Goal: Task Accomplishment & Management: Use online tool/utility

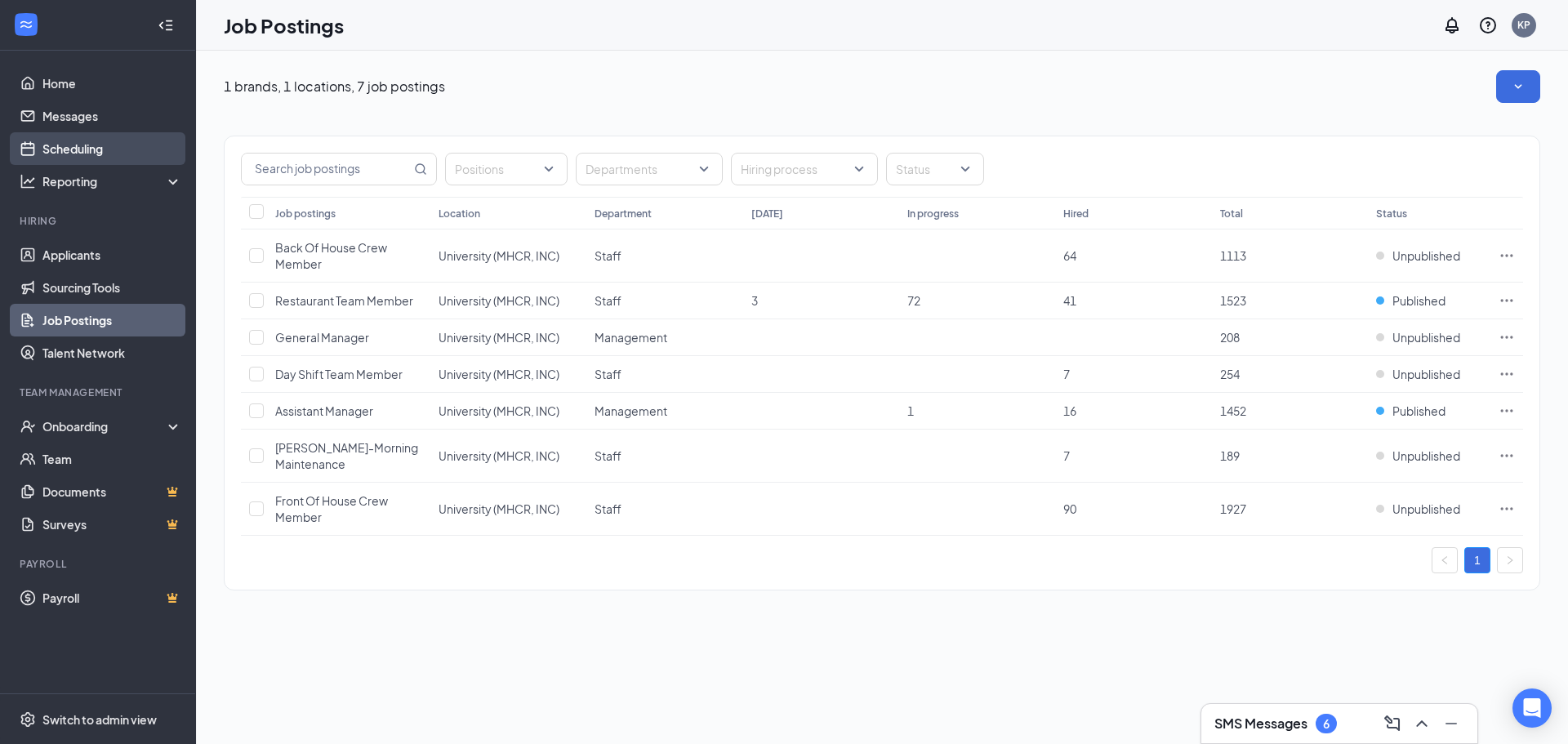
click at [126, 134] on link "Scheduling" at bounding box center [112, 149] width 140 height 33
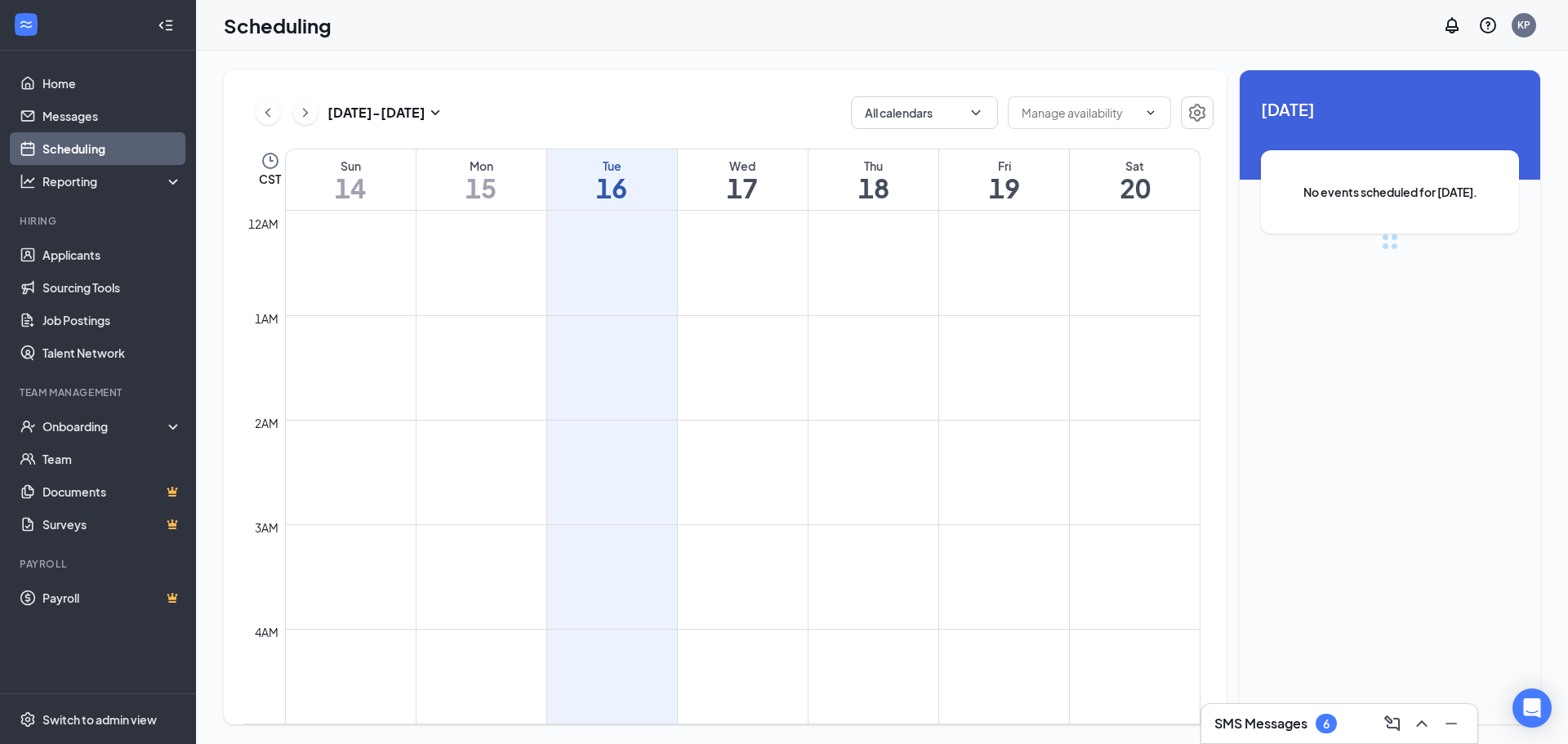
scroll to position [803, 0]
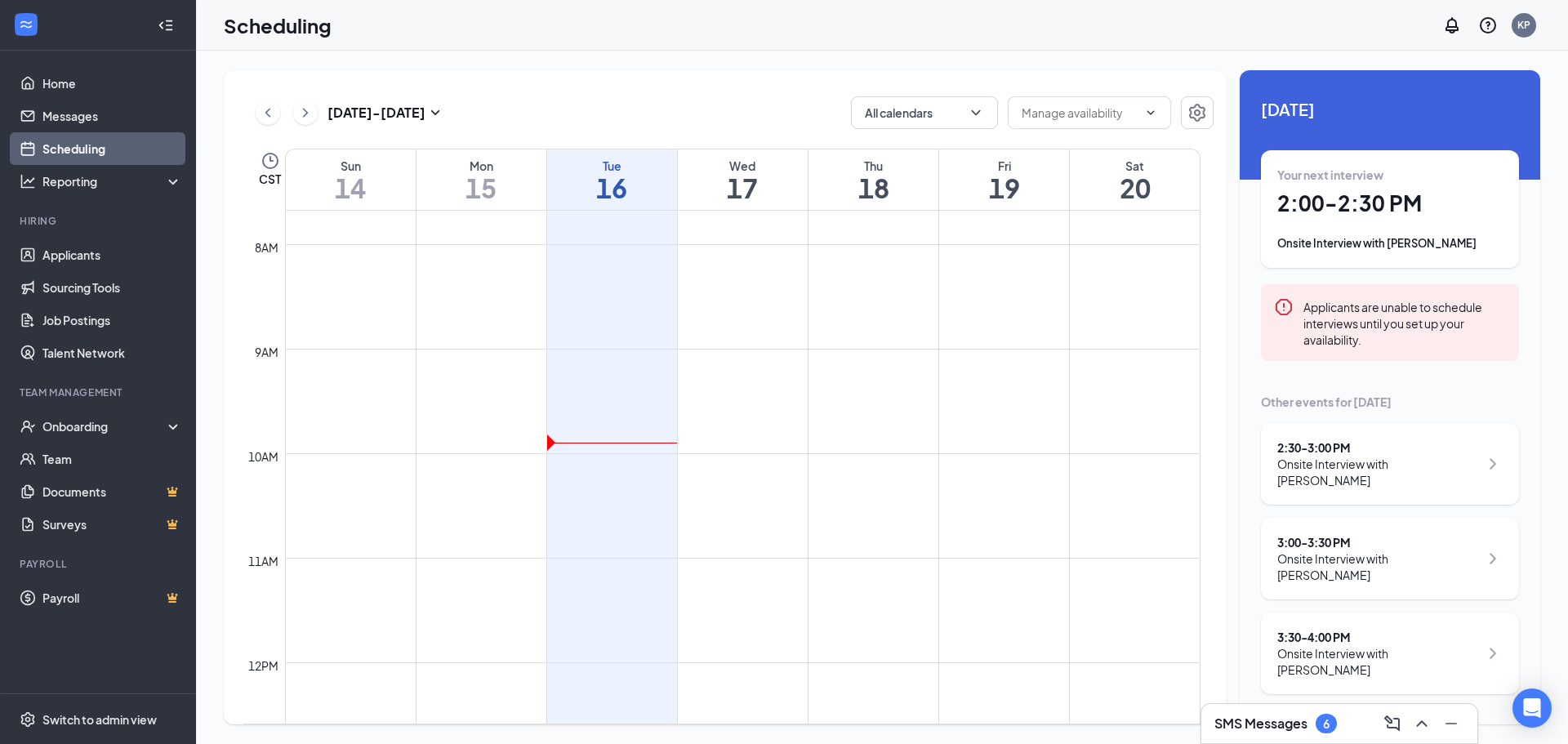
click at [118, 238] on ul "Applicants Sourcing Tools Job Postings Talent Network" at bounding box center [97, 303] width 195 height 131
click at [118, 241] on link "Applicants" at bounding box center [112, 254] width 140 height 33
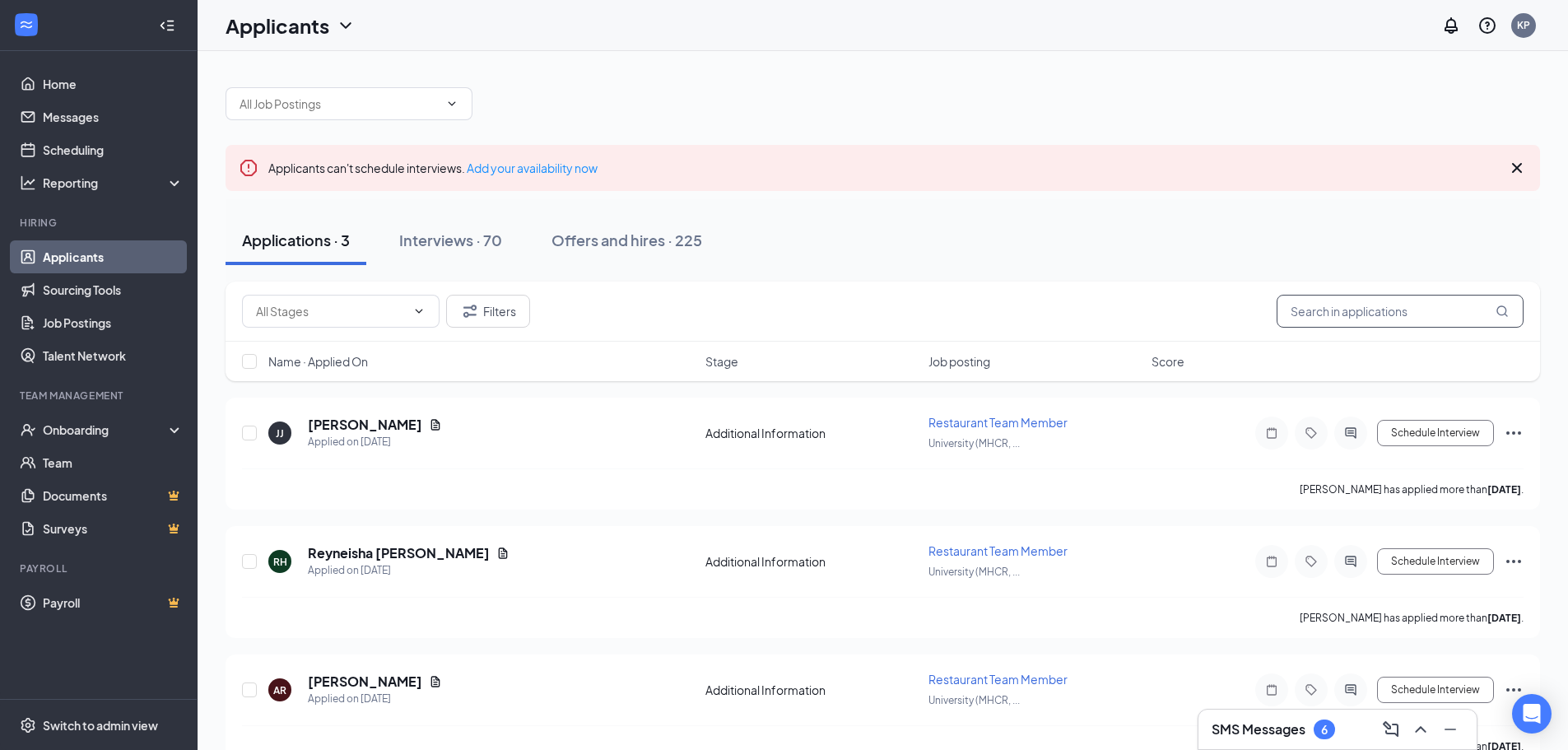
click at [1374, 308] on input "text" at bounding box center [1400, 312] width 247 height 33
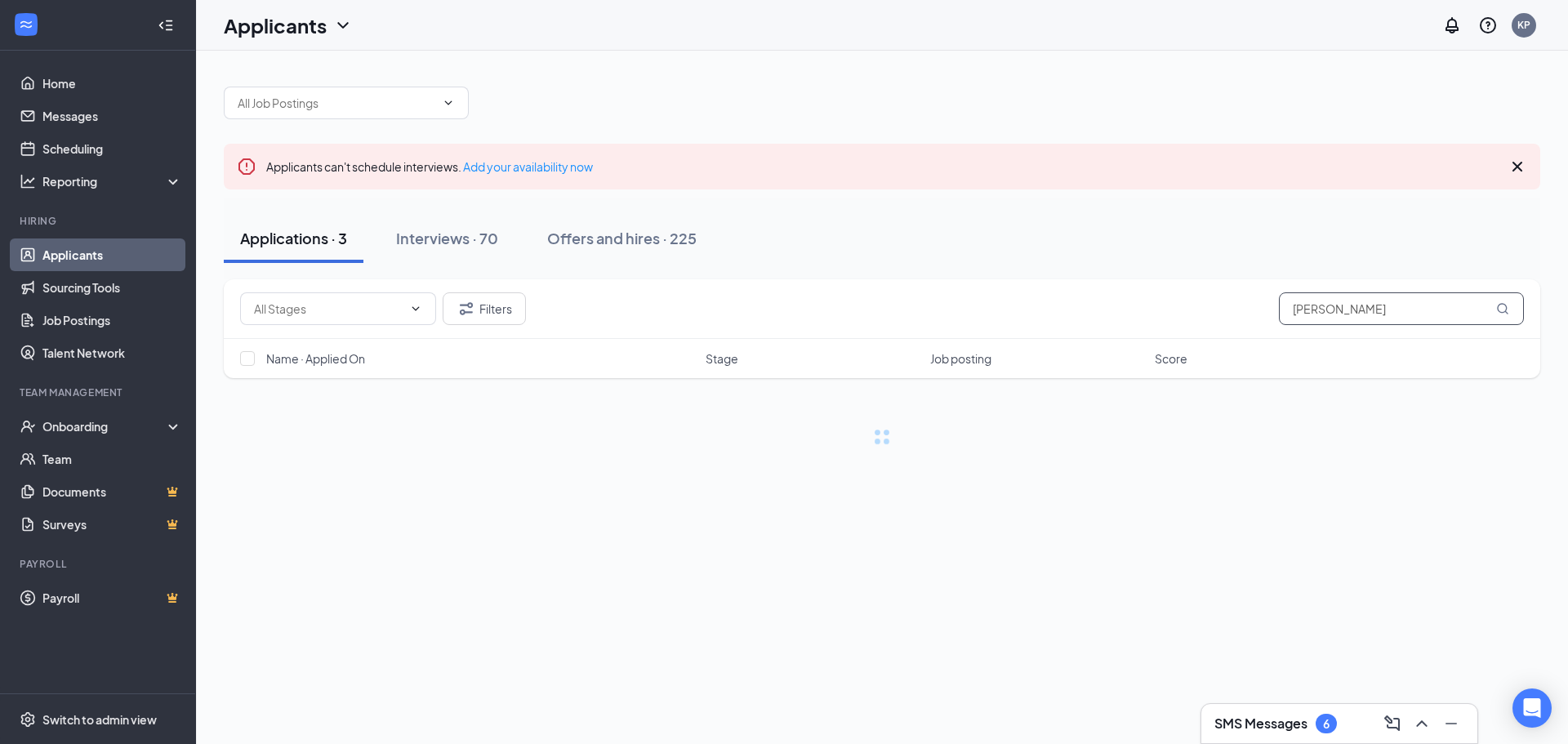
drag, startPoint x: 1323, startPoint y: 315, endPoint x: 1263, endPoint y: 315, distance: 60.0
click at [1263, 315] on div "Filters [PERSON_NAME]" at bounding box center [882, 309] width 1284 height 33
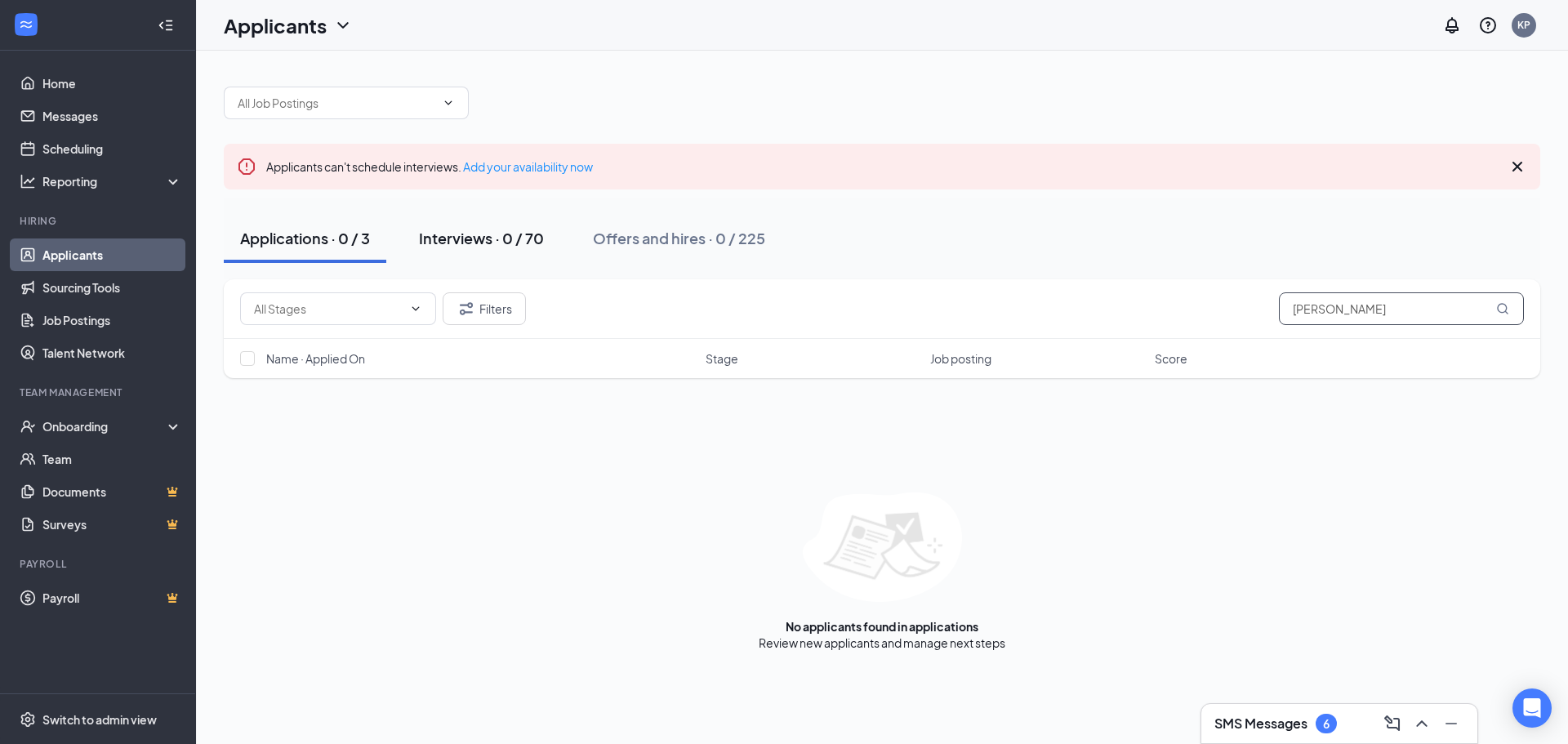
type input "[PERSON_NAME]"
click at [501, 245] on div "Interviews · 0 / 70" at bounding box center [482, 237] width 125 height 20
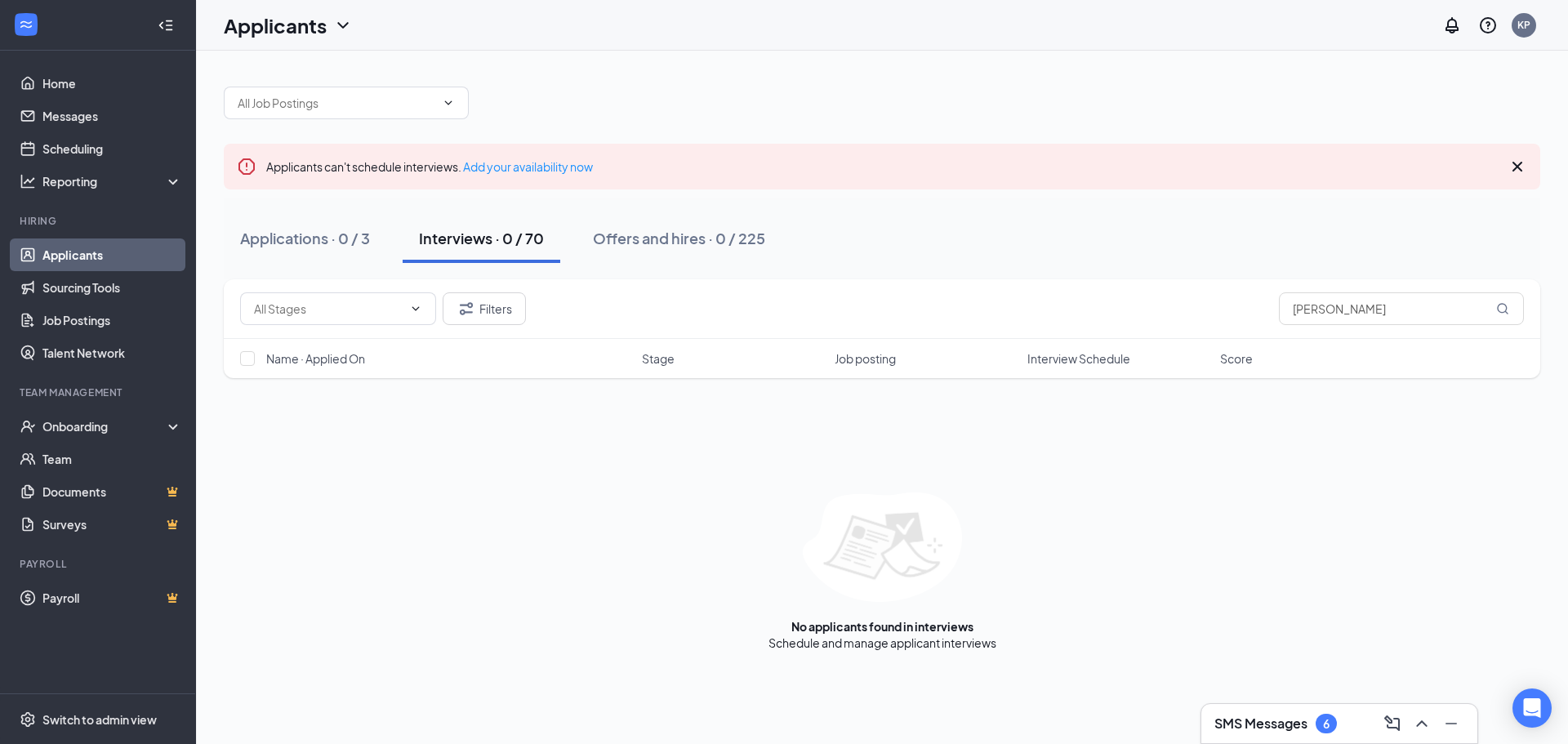
click at [276, 265] on div "Applications · 0 / 3 Interviews · 0 / 70 Offers and hires · 0 / 225" at bounding box center [882, 238] width 1317 height 82
click at [277, 244] on div "Applications · 0 / 3" at bounding box center [304, 237] width 130 height 20
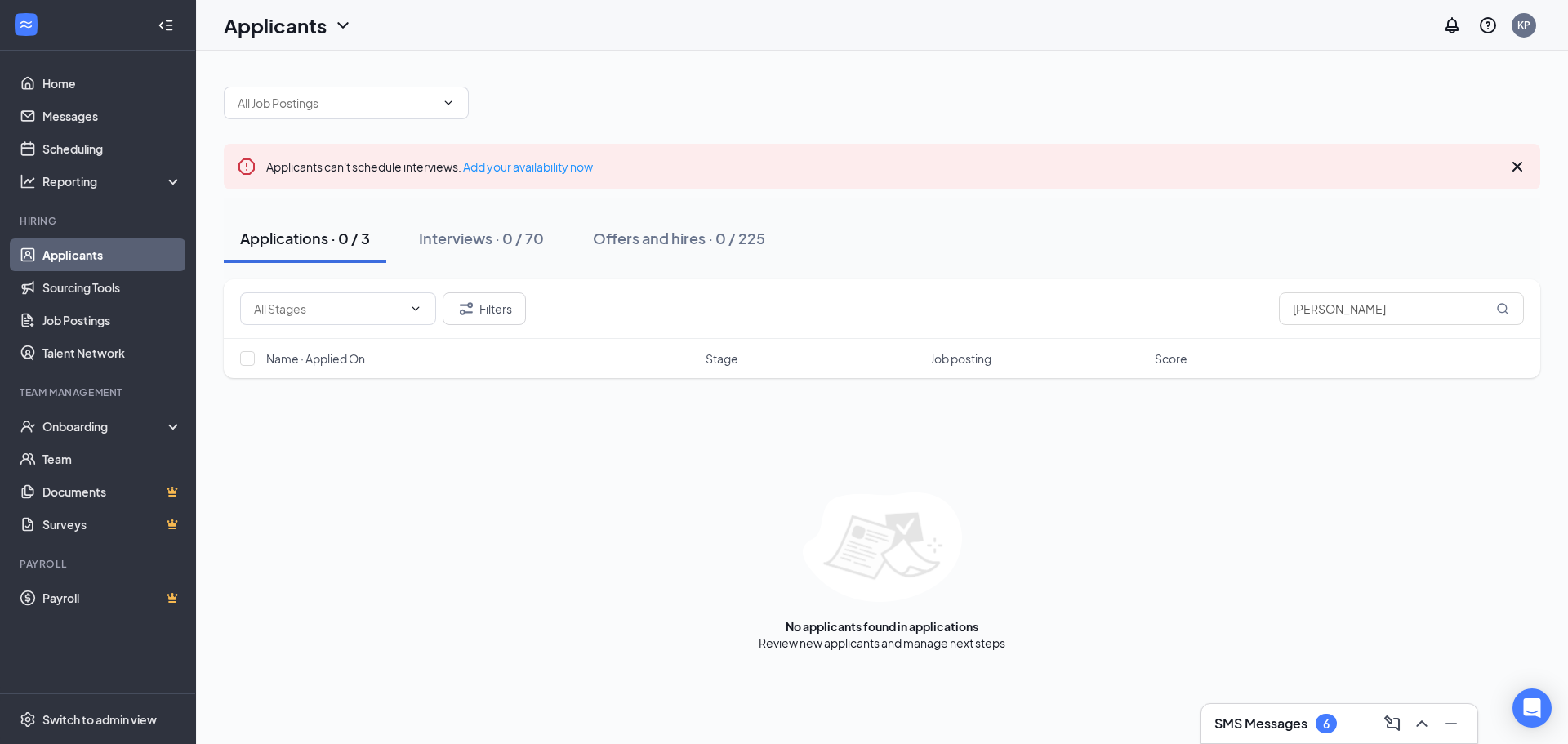
click at [1521, 173] on icon "Cross" at bounding box center [1517, 166] width 19 height 19
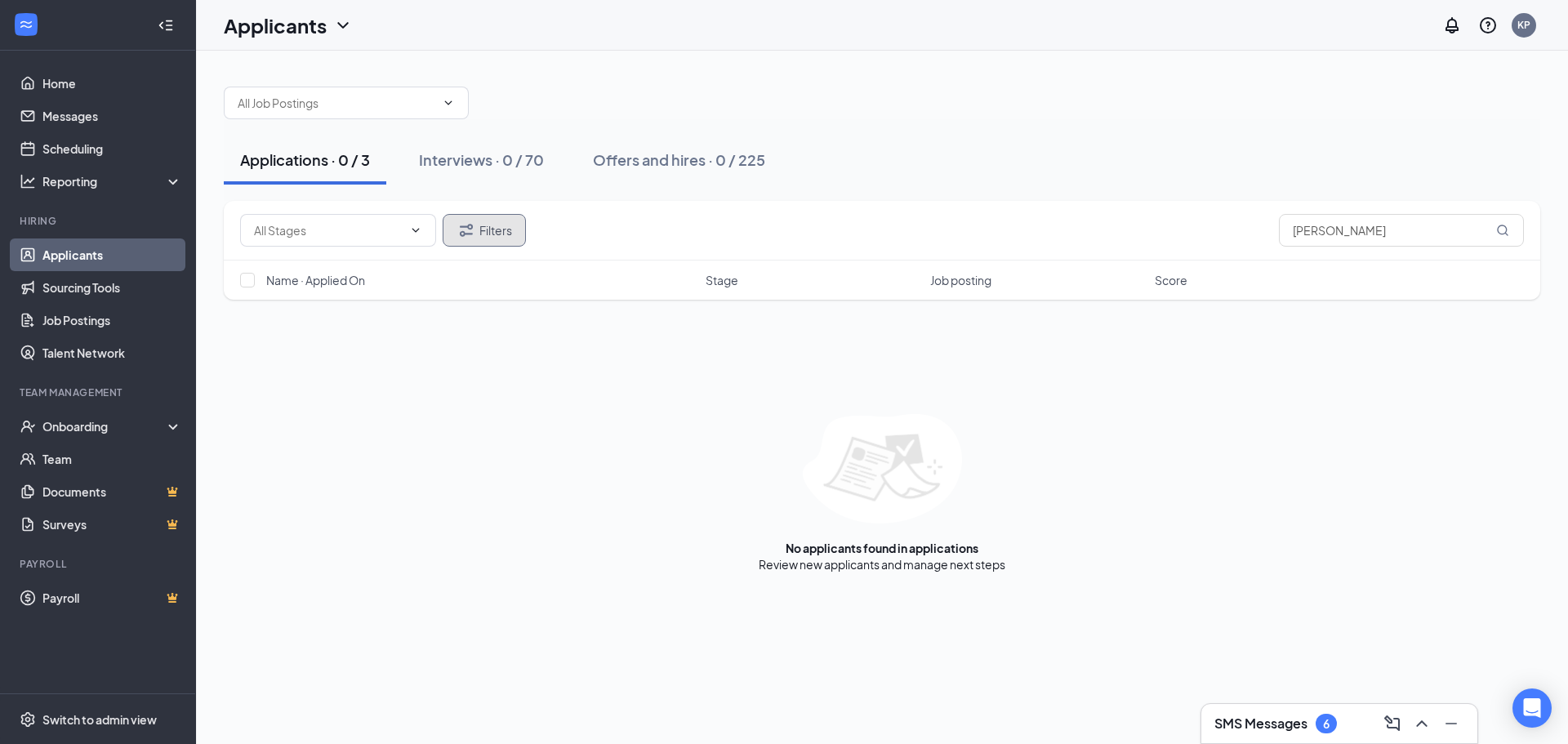
click at [475, 228] on icon "Filter" at bounding box center [466, 230] width 19 height 19
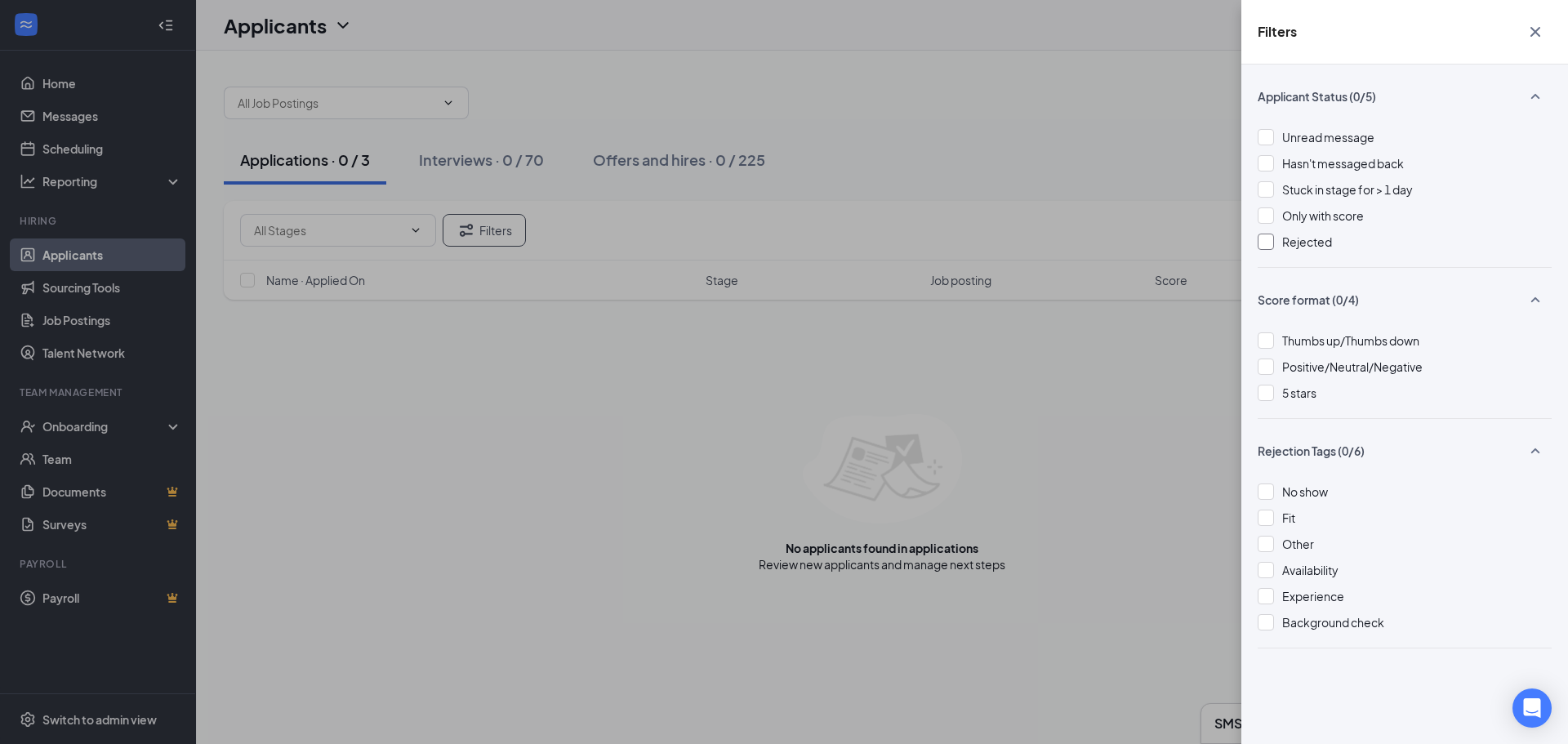
click at [1295, 239] on span "Rejected" at bounding box center [1307, 241] width 50 height 14
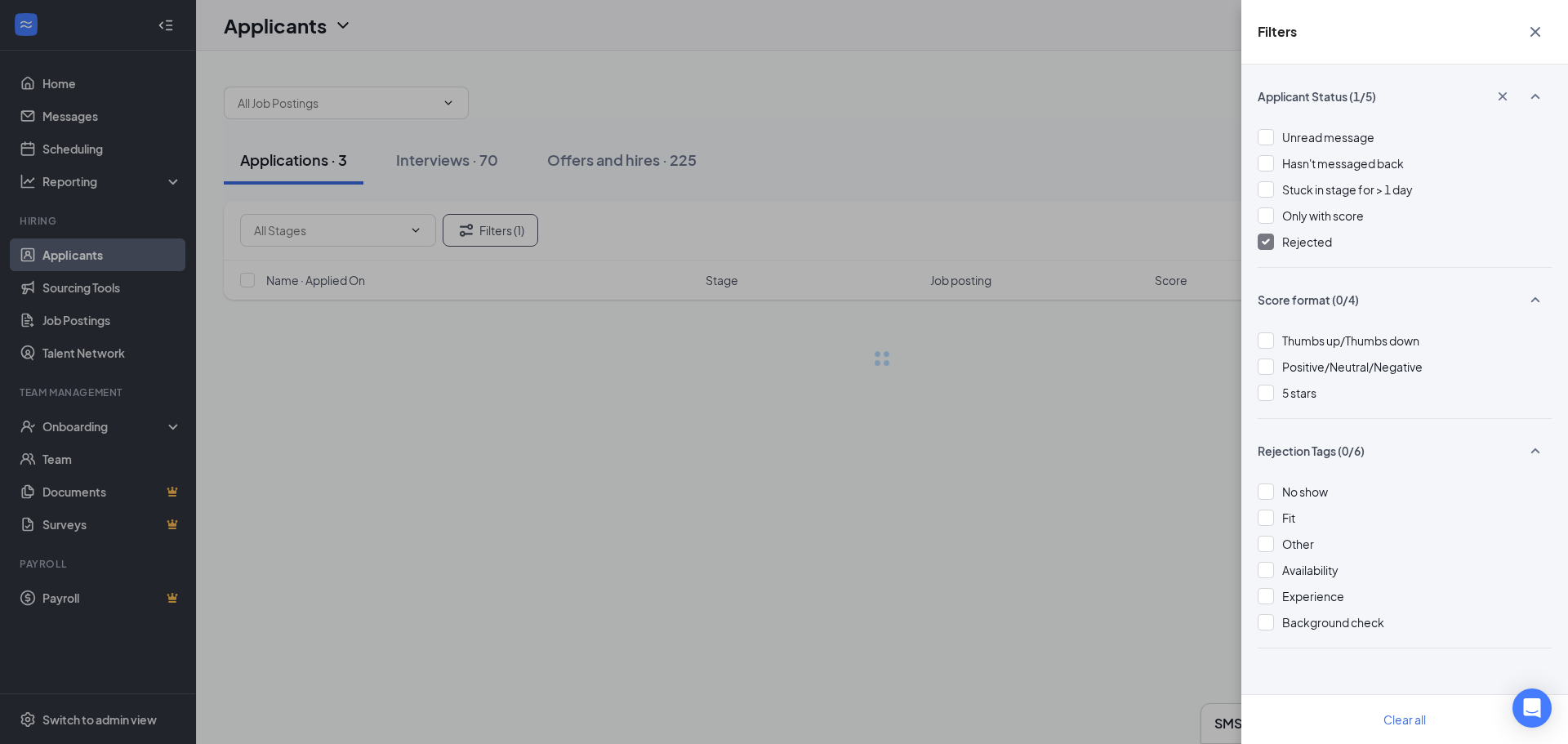
click at [905, 135] on div "Filters Applicant Status (1/5) Unread message Hasn't messaged back Stuck in sta…" at bounding box center [784, 372] width 1568 height 744
click at [1528, 30] on icon "Cross" at bounding box center [1535, 32] width 19 height 19
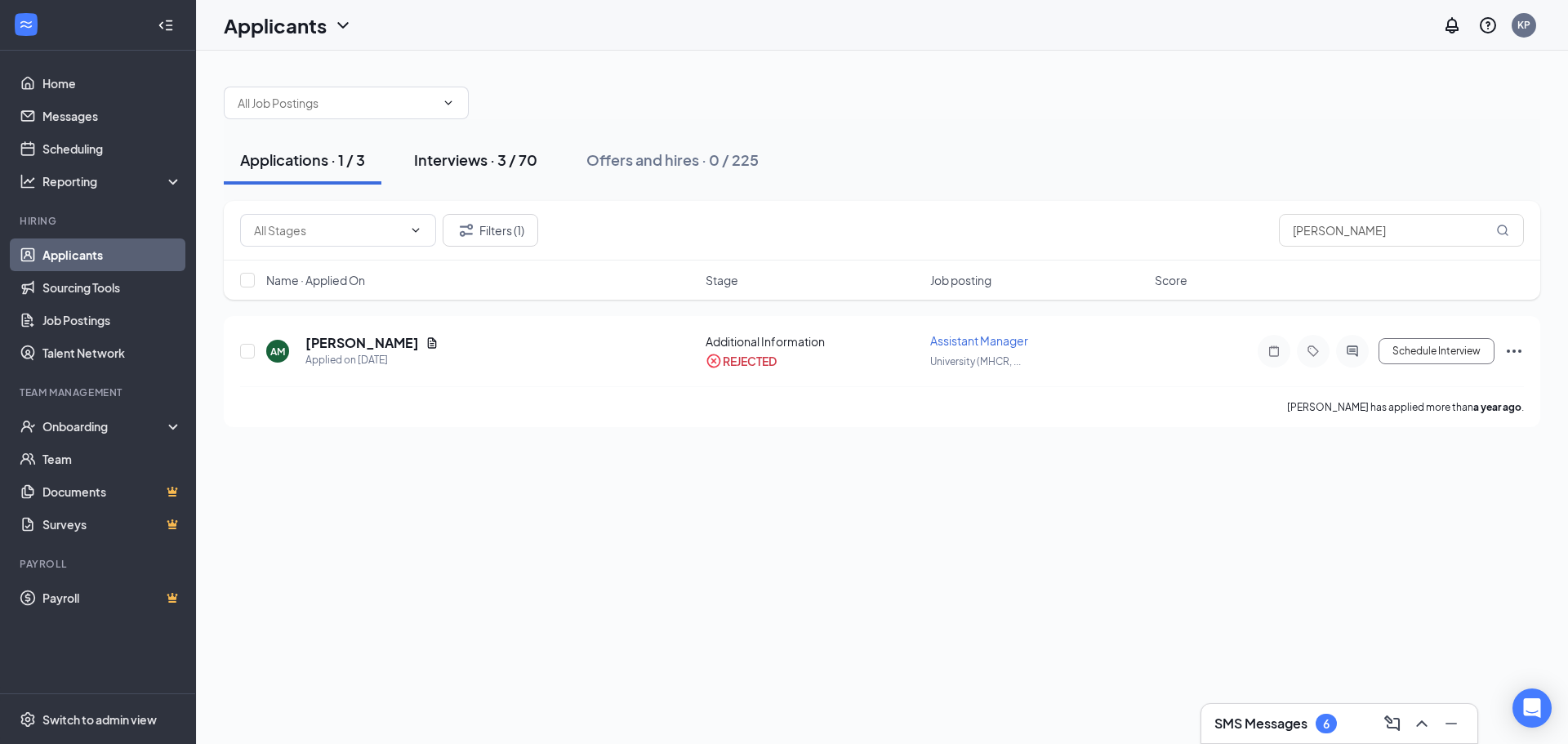
click at [497, 176] on button "Interviews · 3 / 70" at bounding box center [475, 159] width 156 height 49
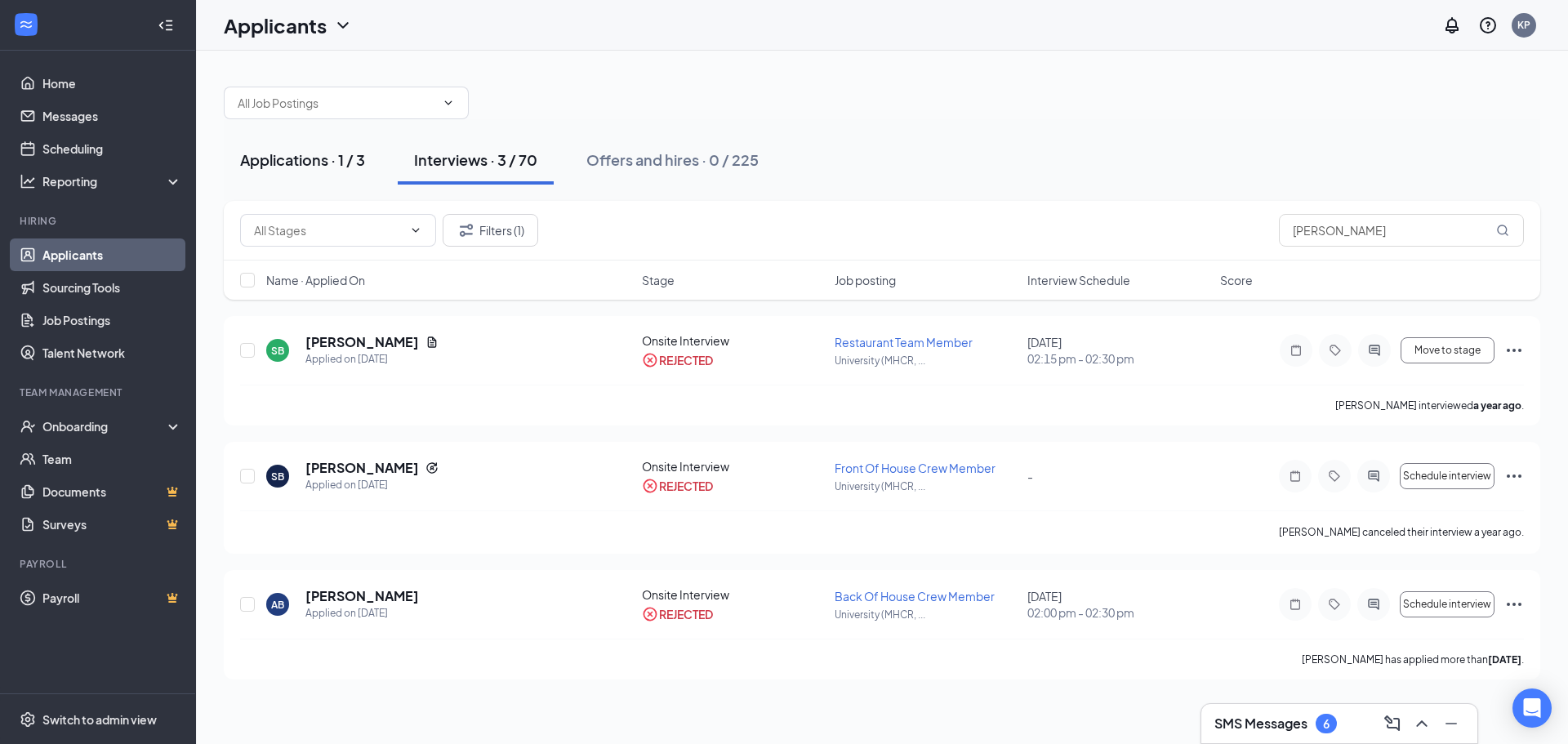
click at [297, 159] on div "Applications · 1 / 3" at bounding box center [302, 159] width 125 height 20
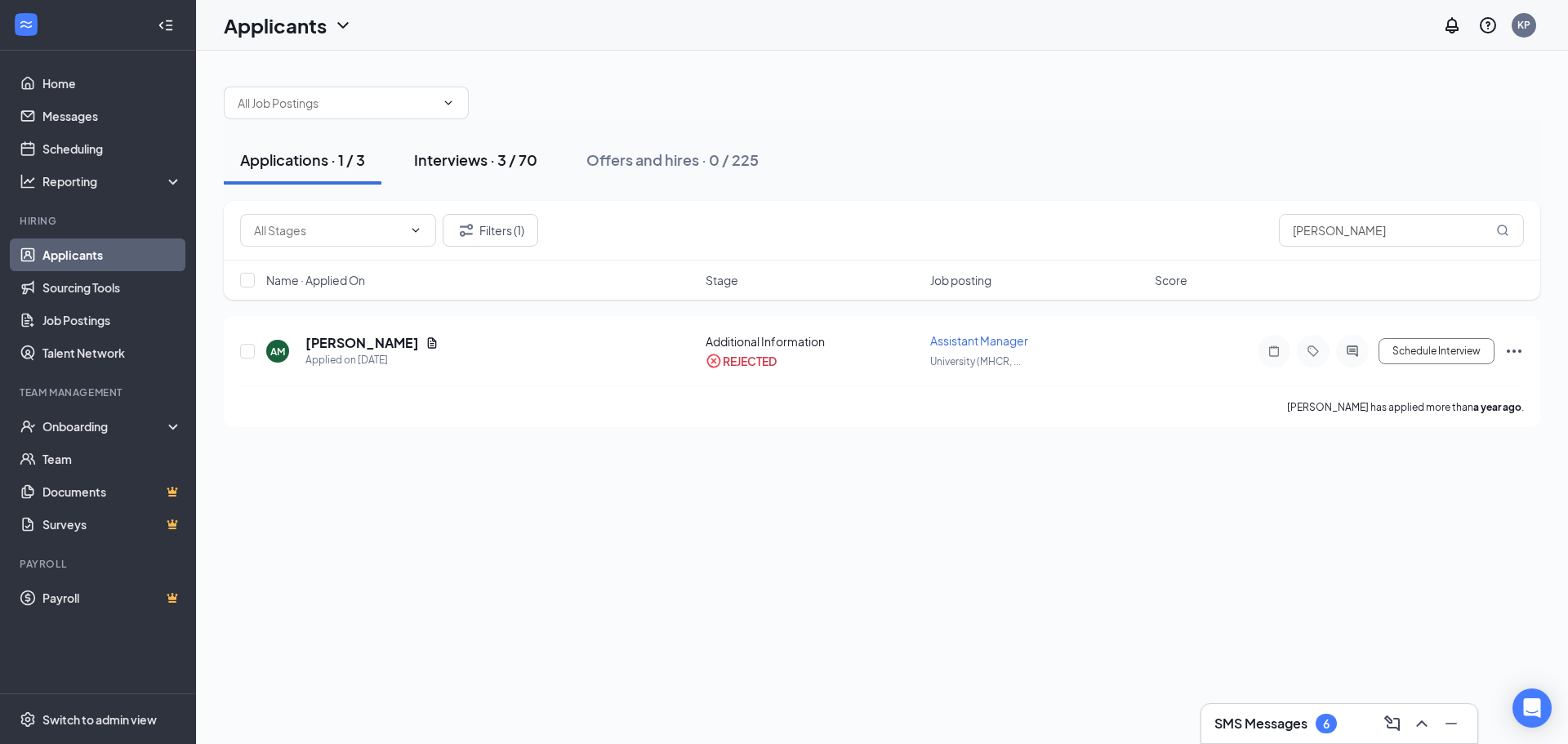
click at [485, 174] on button "Interviews · 3 / 70" at bounding box center [475, 159] width 156 height 49
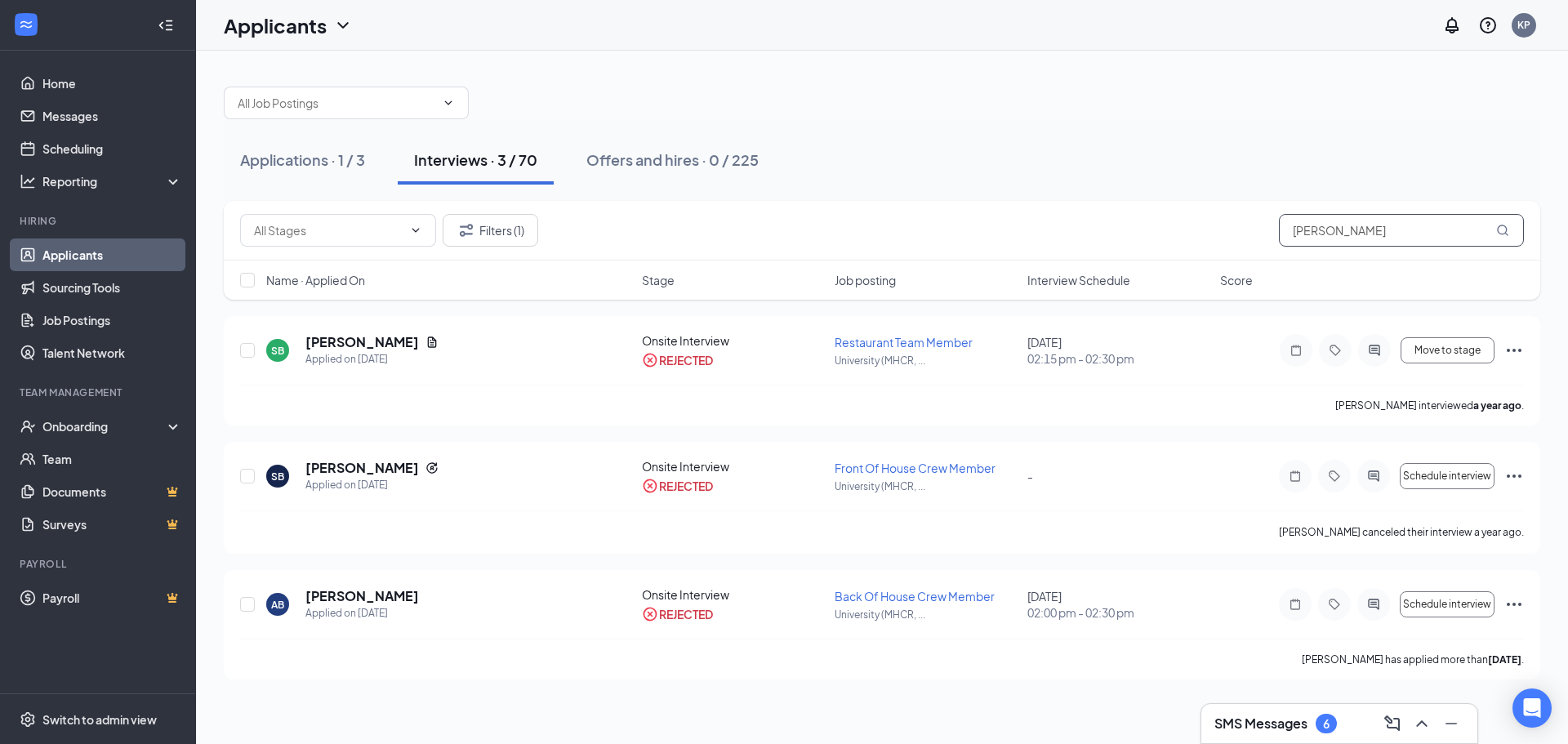
click at [1361, 230] on input "[PERSON_NAME]" at bounding box center [1401, 230] width 245 height 33
click at [509, 662] on div "[PERSON_NAME] has applied more than [DATE] ." at bounding box center [882, 659] width 1284 height 41
drag, startPoint x: 387, startPoint y: 600, endPoint x: 376, endPoint y: 600, distance: 11.0
click at [386, 600] on div "[PERSON_NAME]" at bounding box center [362, 596] width 113 height 18
click at [337, 596] on h5 "[PERSON_NAME]" at bounding box center [362, 596] width 113 height 18
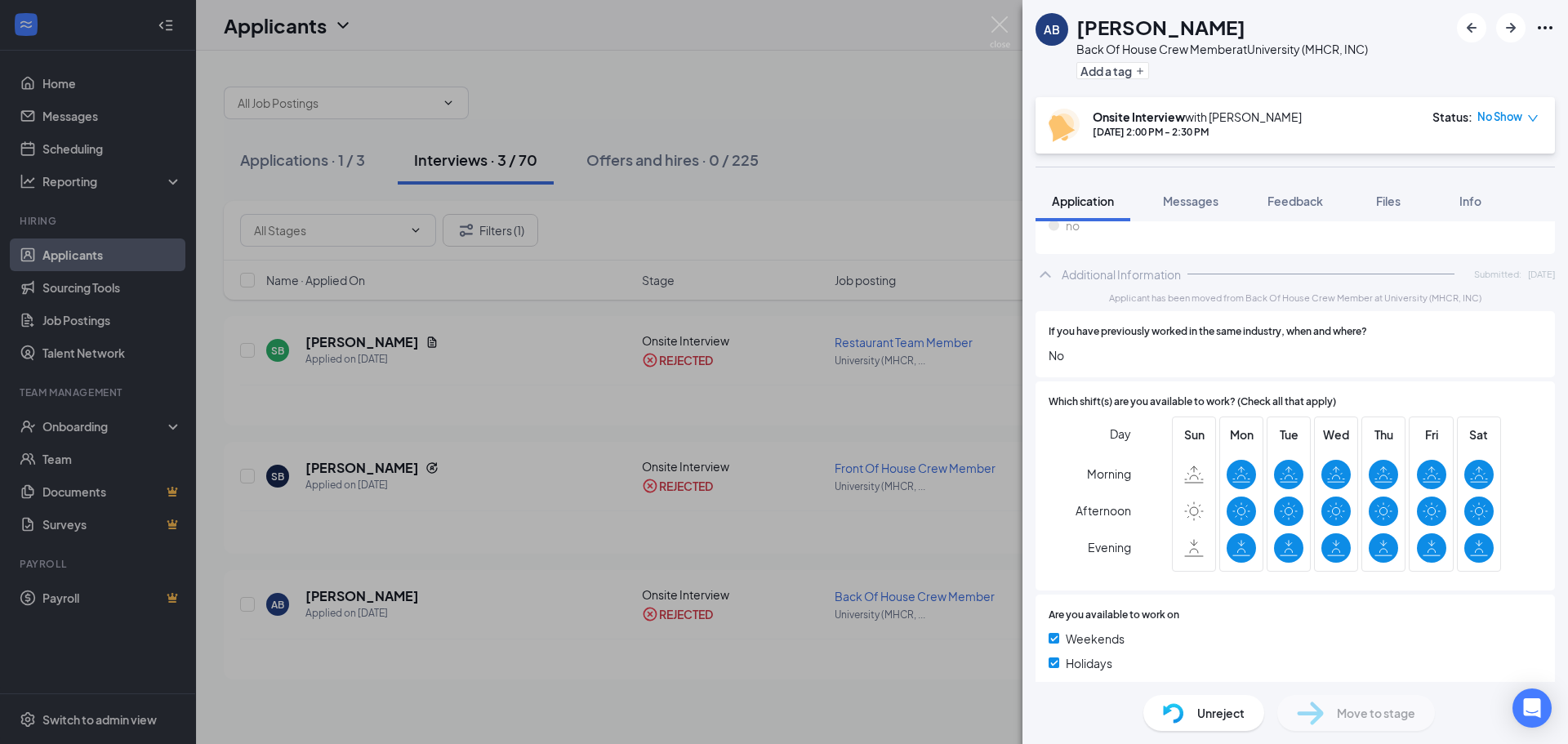
scroll to position [660, 0]
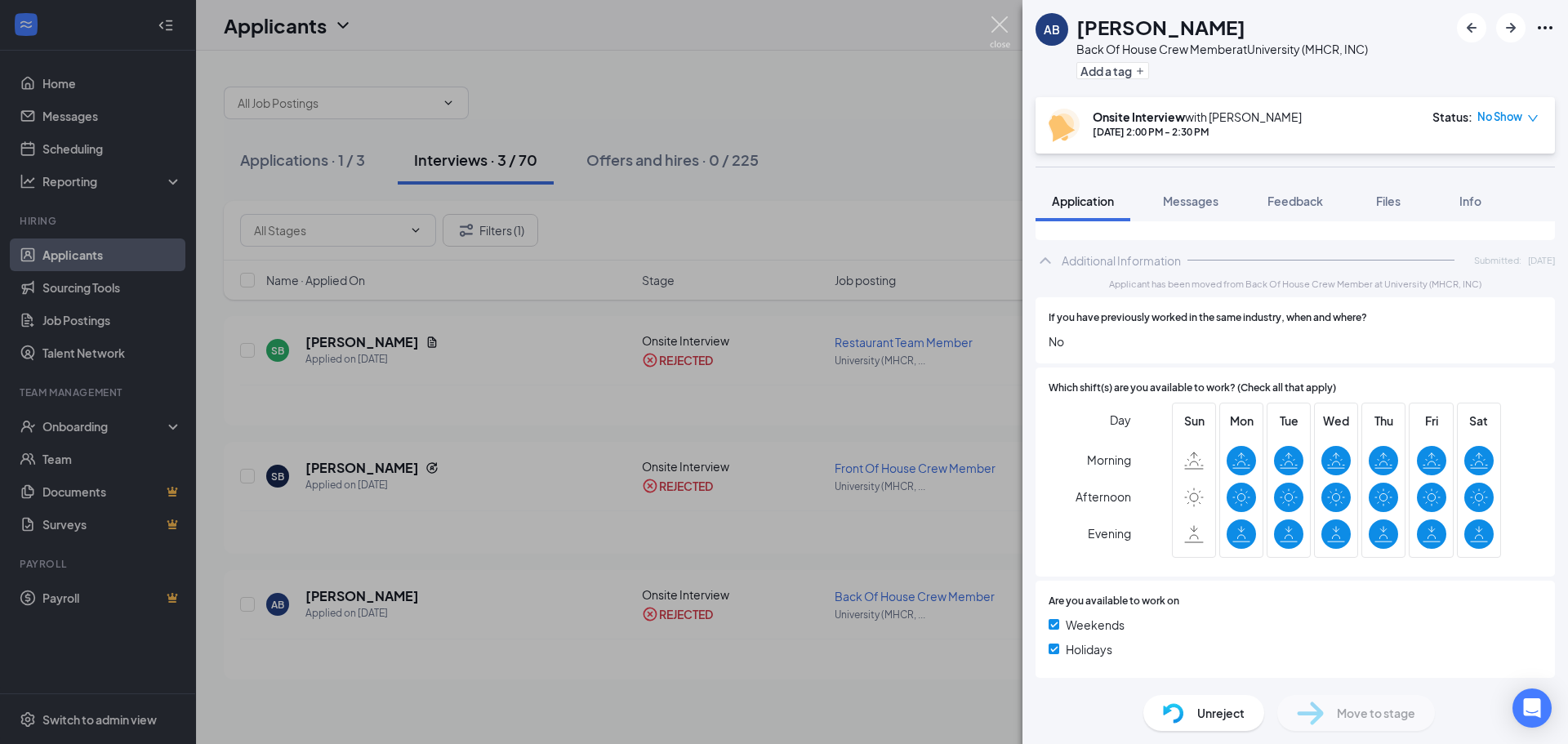
click at [994, 25] on img at bounding box center [999, 32] width 20 height 32
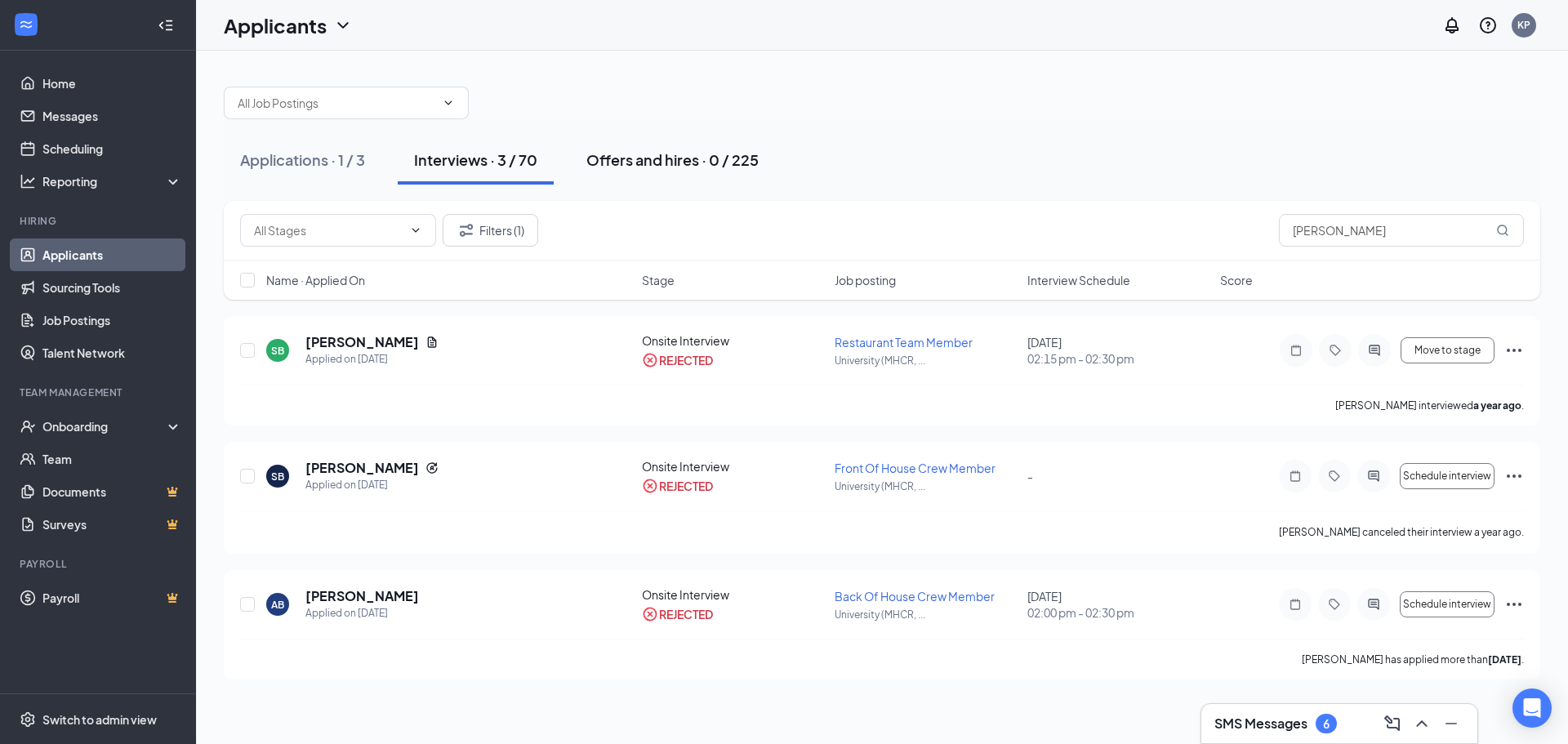
click at [634, 172] on button "Offers and hires · 0 / 225" at bounding box center [673, 159] width 205 height 49
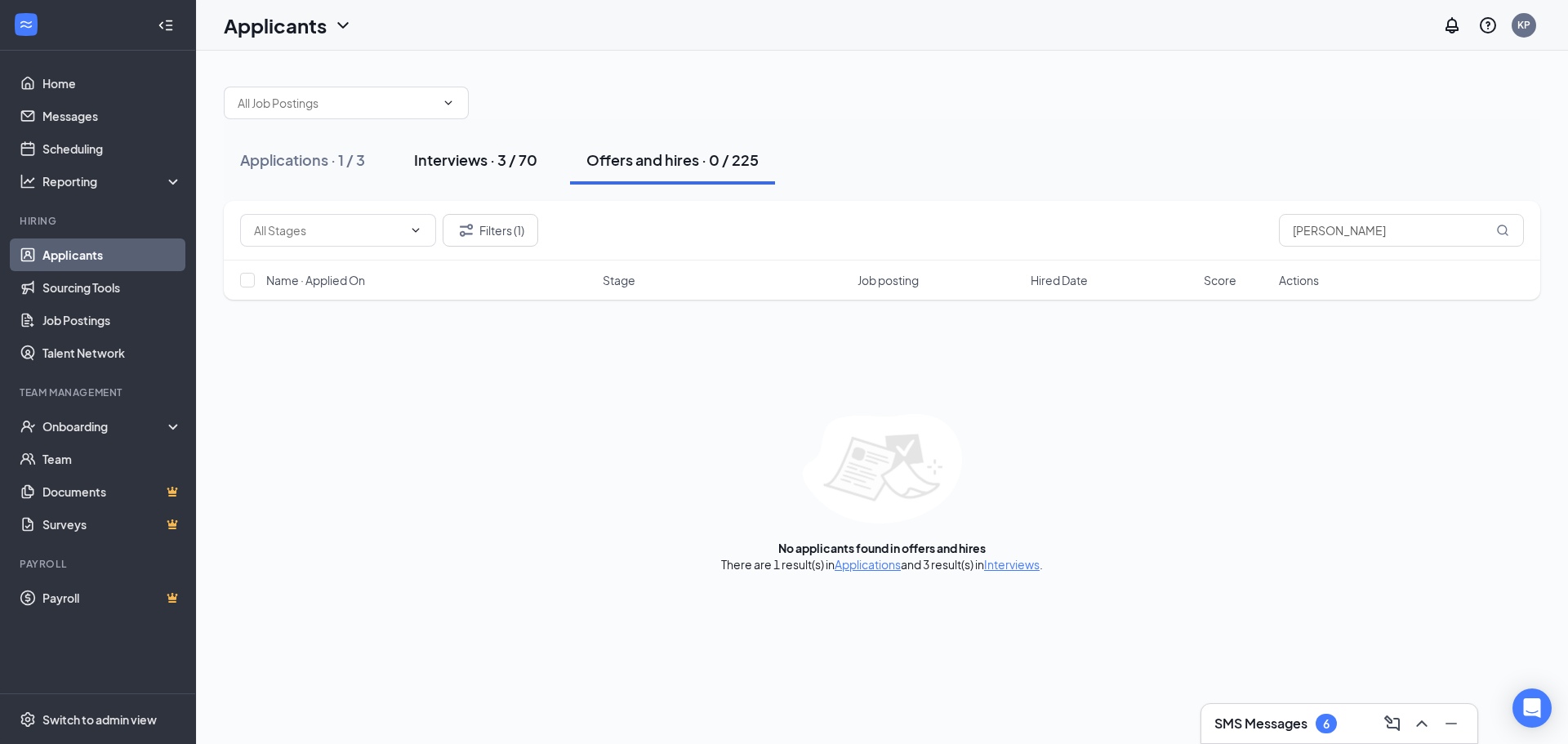
click at [455, 159] on div "Interviews · 3 / 70" at bounding box center [475, 159] width 123 height 20
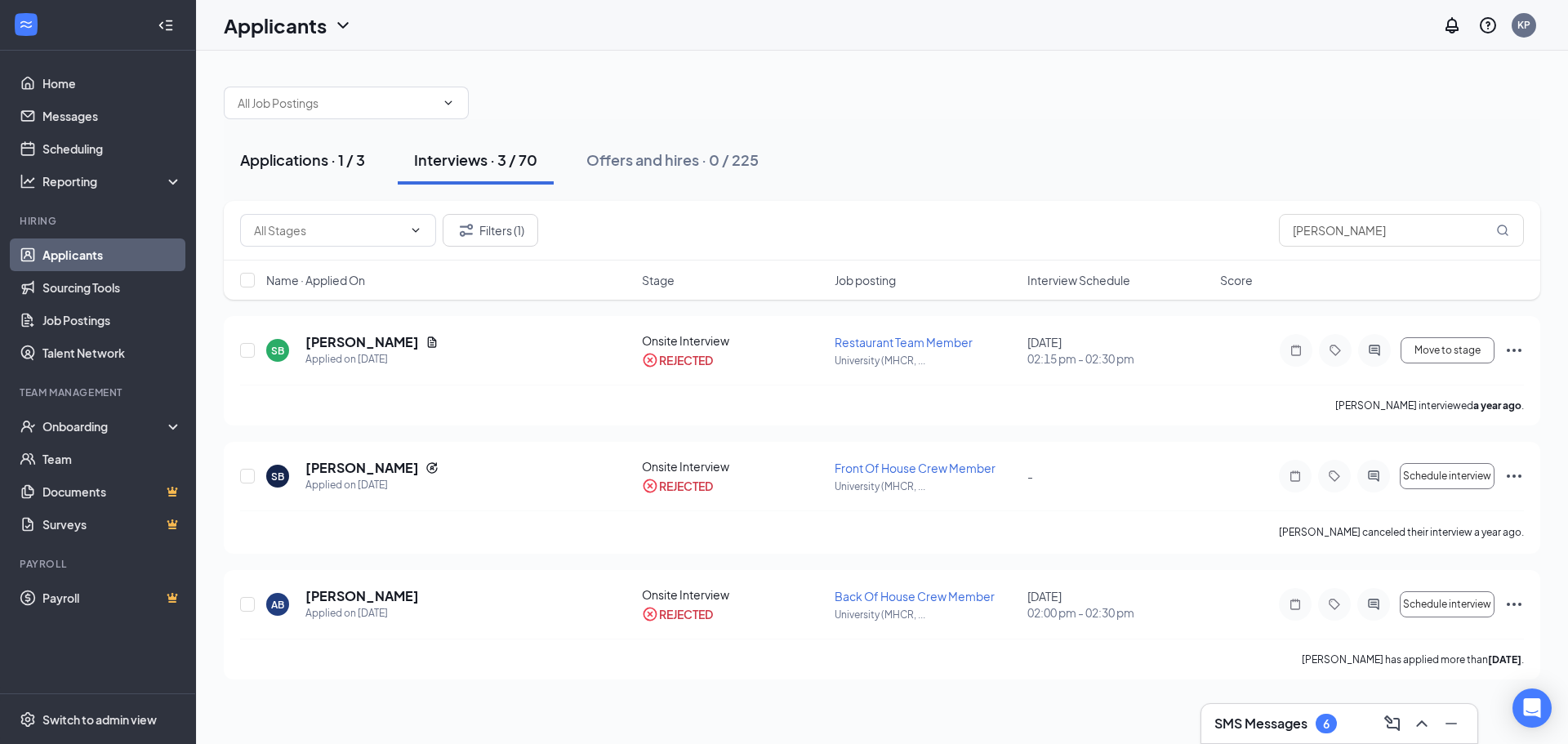
click at [334, 146] on button "Applications · 1 / 3" at bounding box center [302, 159] width 157 height 49
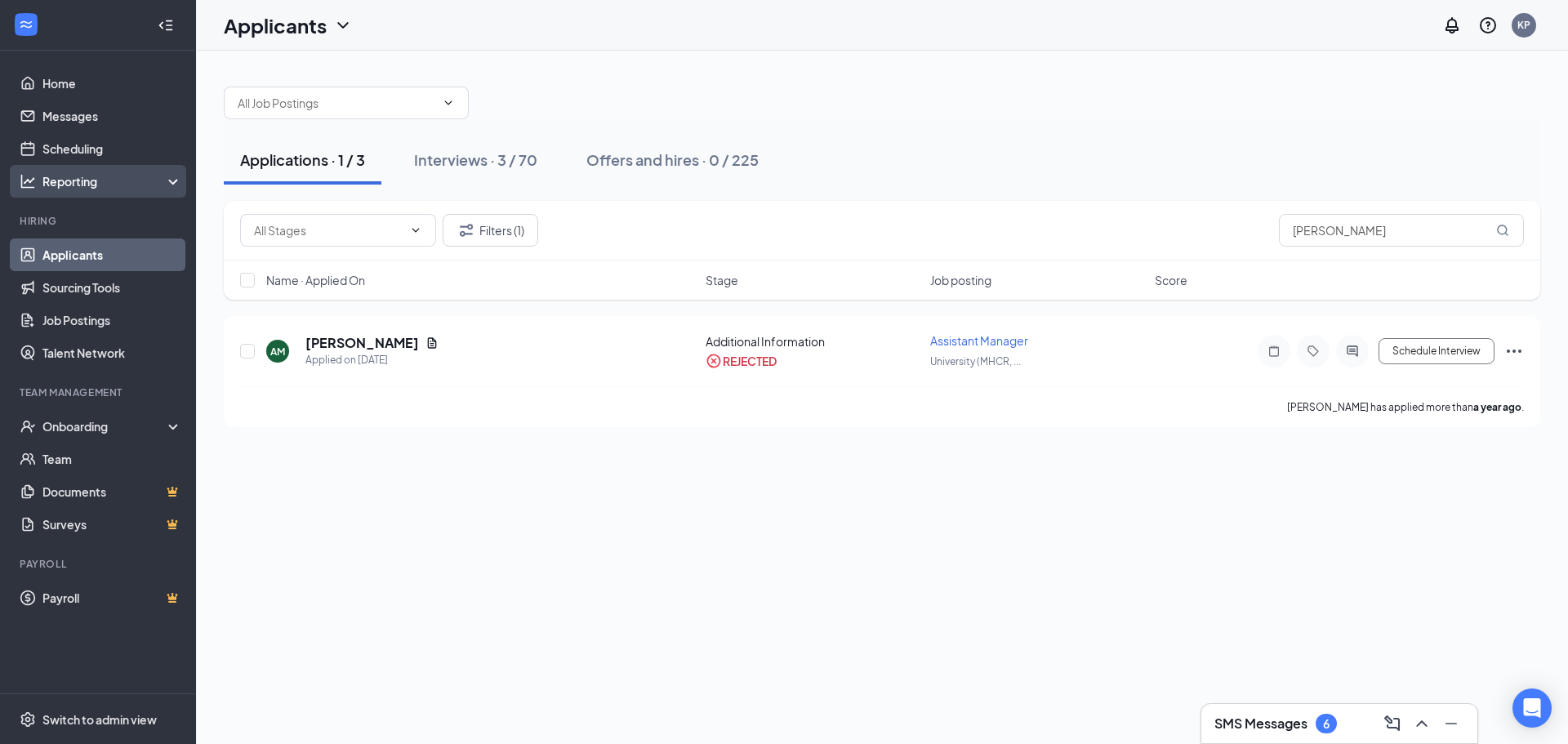
click at [47, 169] on div "Reporting" at bounding box center [98, 181] width 196 height 33
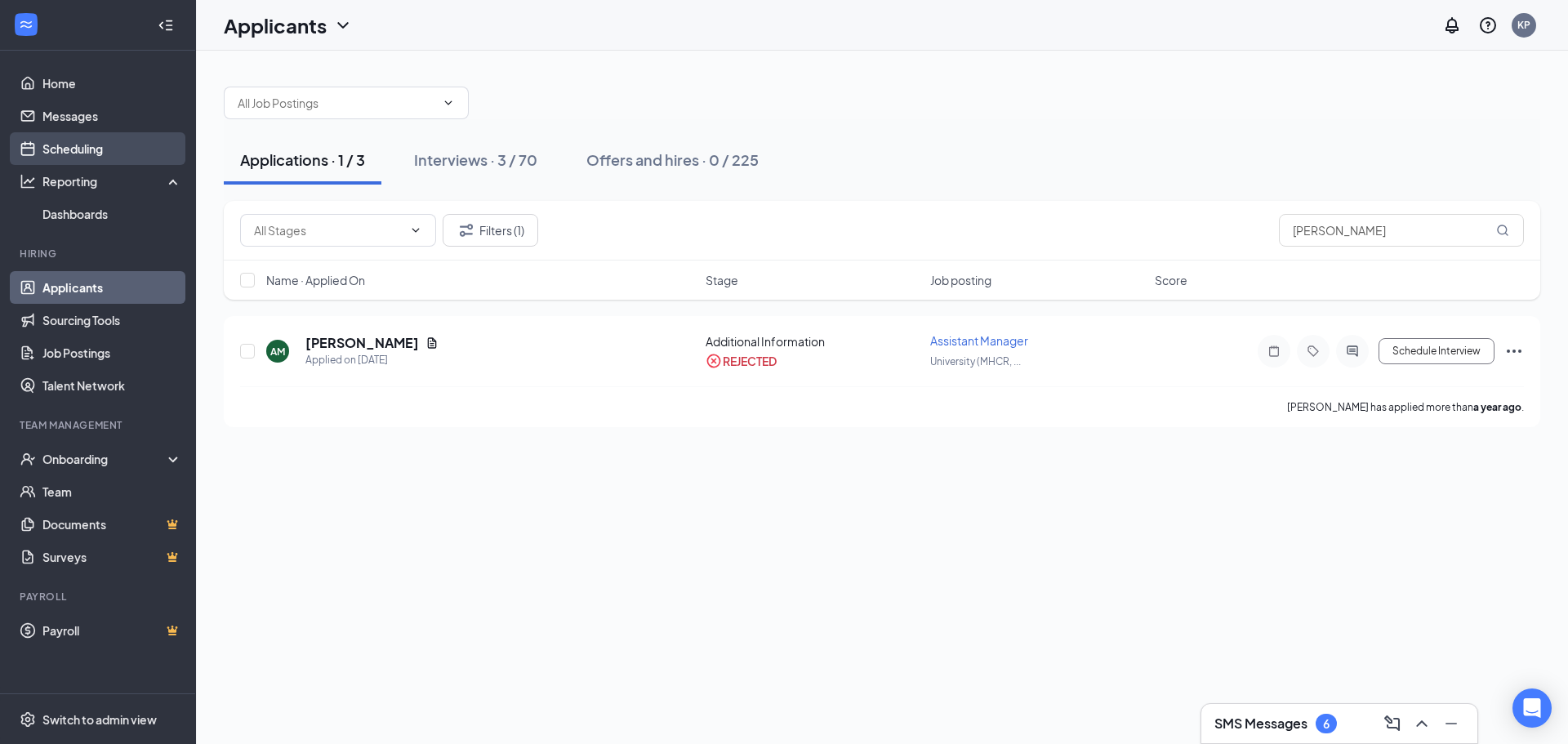
click at [54, 142] on link "Scheduling" at bounding box center [112, 149] width 140 height 33
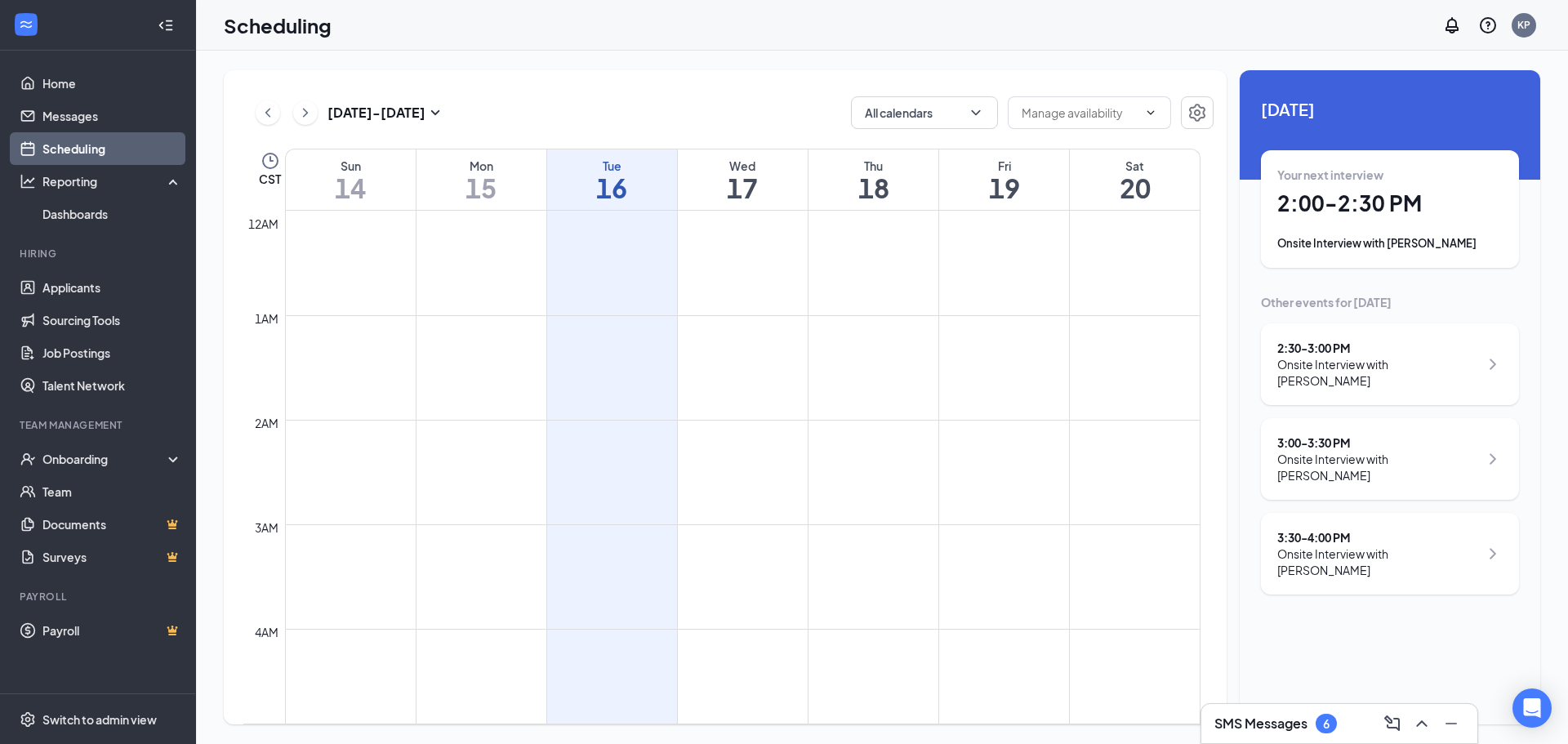
scroll to position [803, 0]
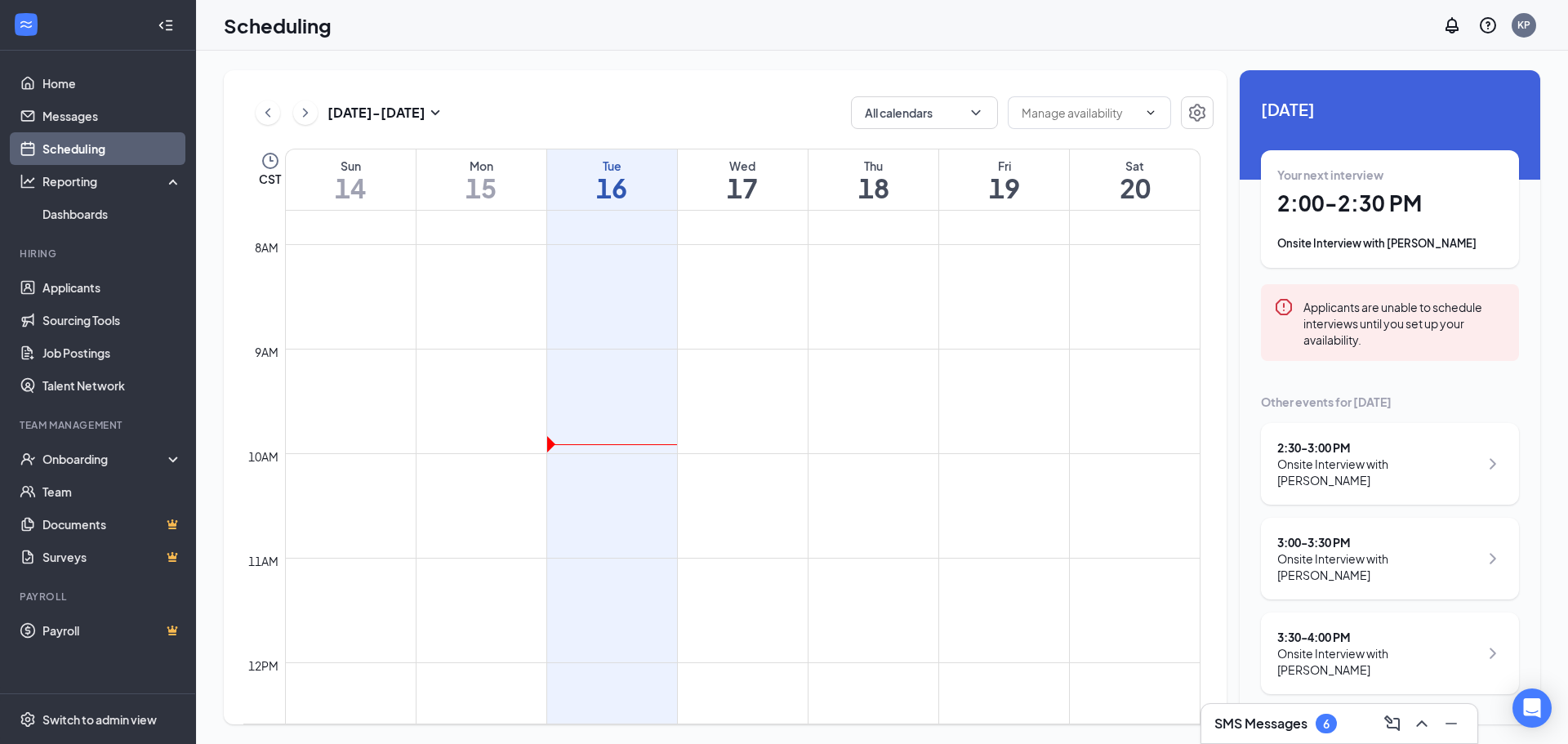
click at [1175, 192] on h1 "20" at bounding box center [1134, 187] width 130 height 28
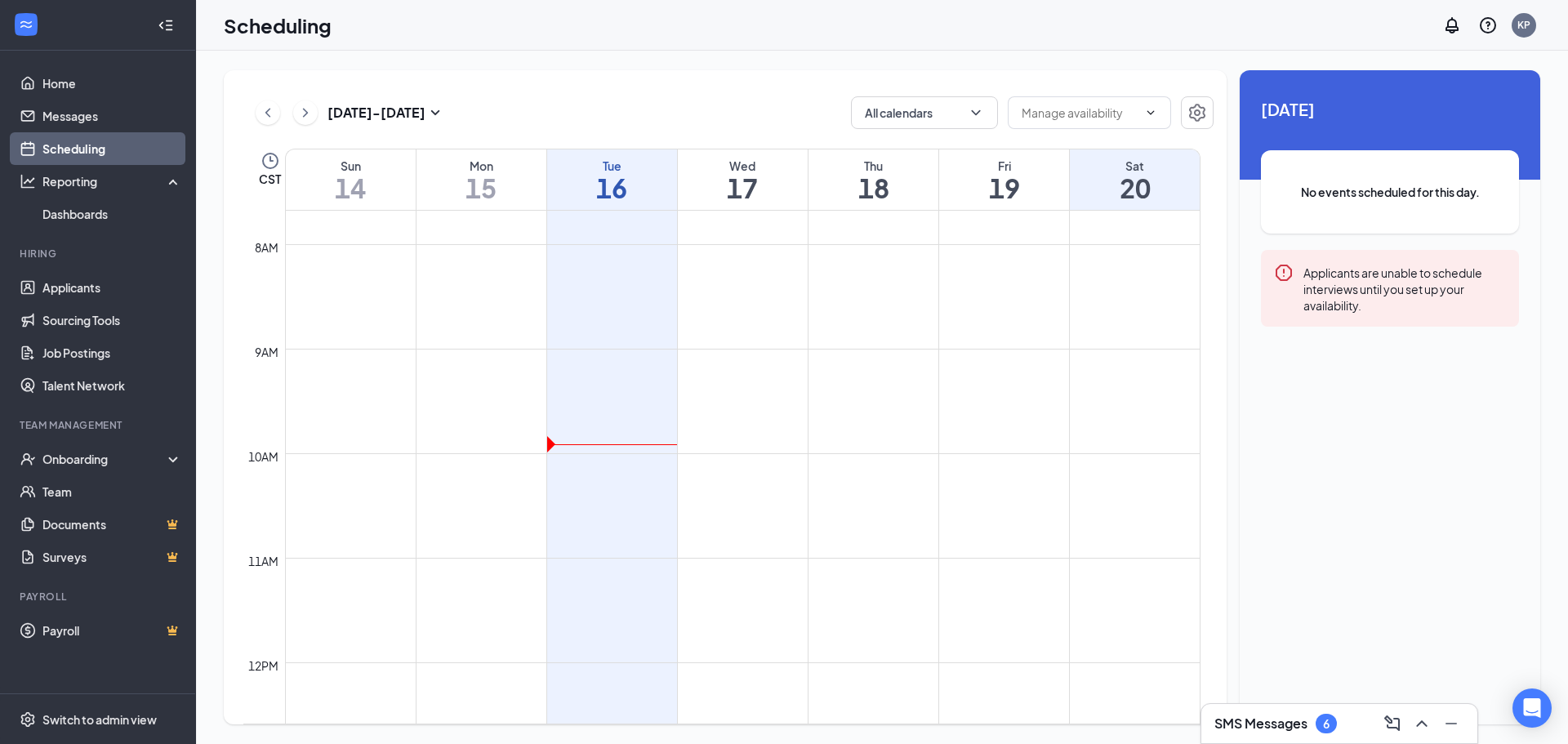
click at [1068, 179] on h1 "19" at bounding box center [1004, 187] width 130 height 28
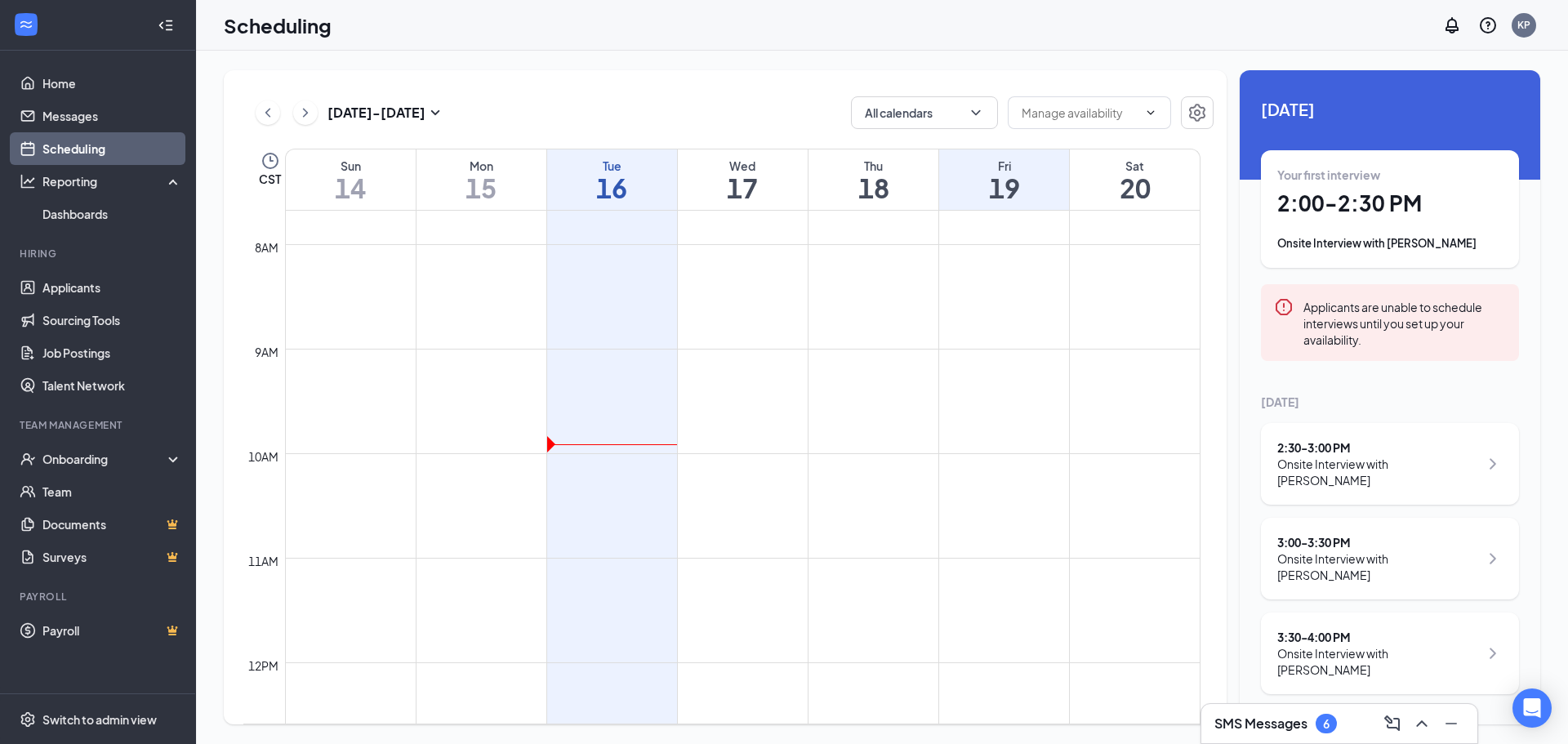
click at [914, 177] on h1 "18" at bounding box center [872, 187] width 130 height 28
click at [969, 178] on h1 "19" at bounding box center [1004, 187] width 130 height 28
click at [1112, 181] on h1 "20" at bounding box center [1134, 187] width 130 height 28
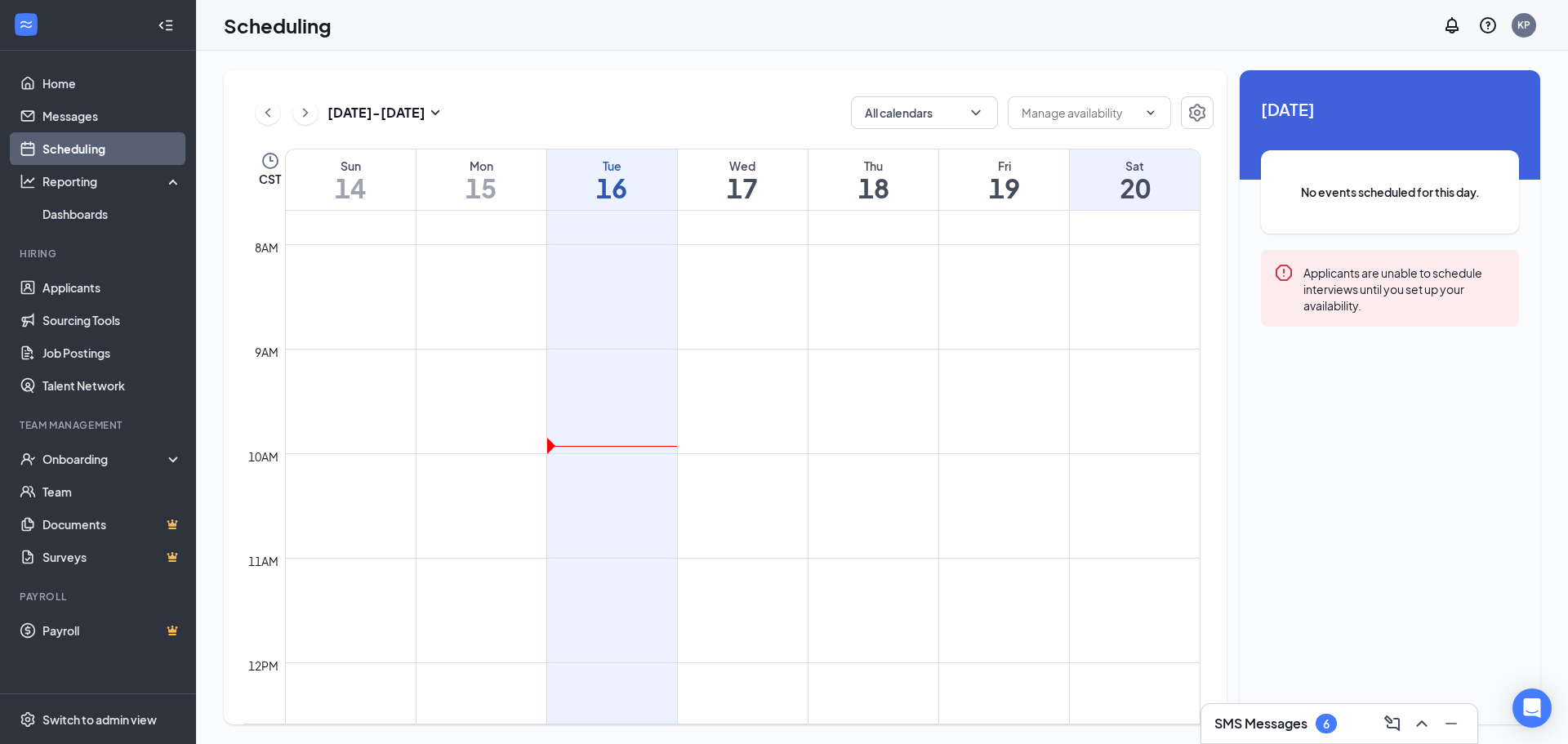
click at [546, 441] on td at bounding box center [743, 440] width 915 height 26
click at [768, 167] on div "Wed" at bounding box center [742, 165] width 130 height 16
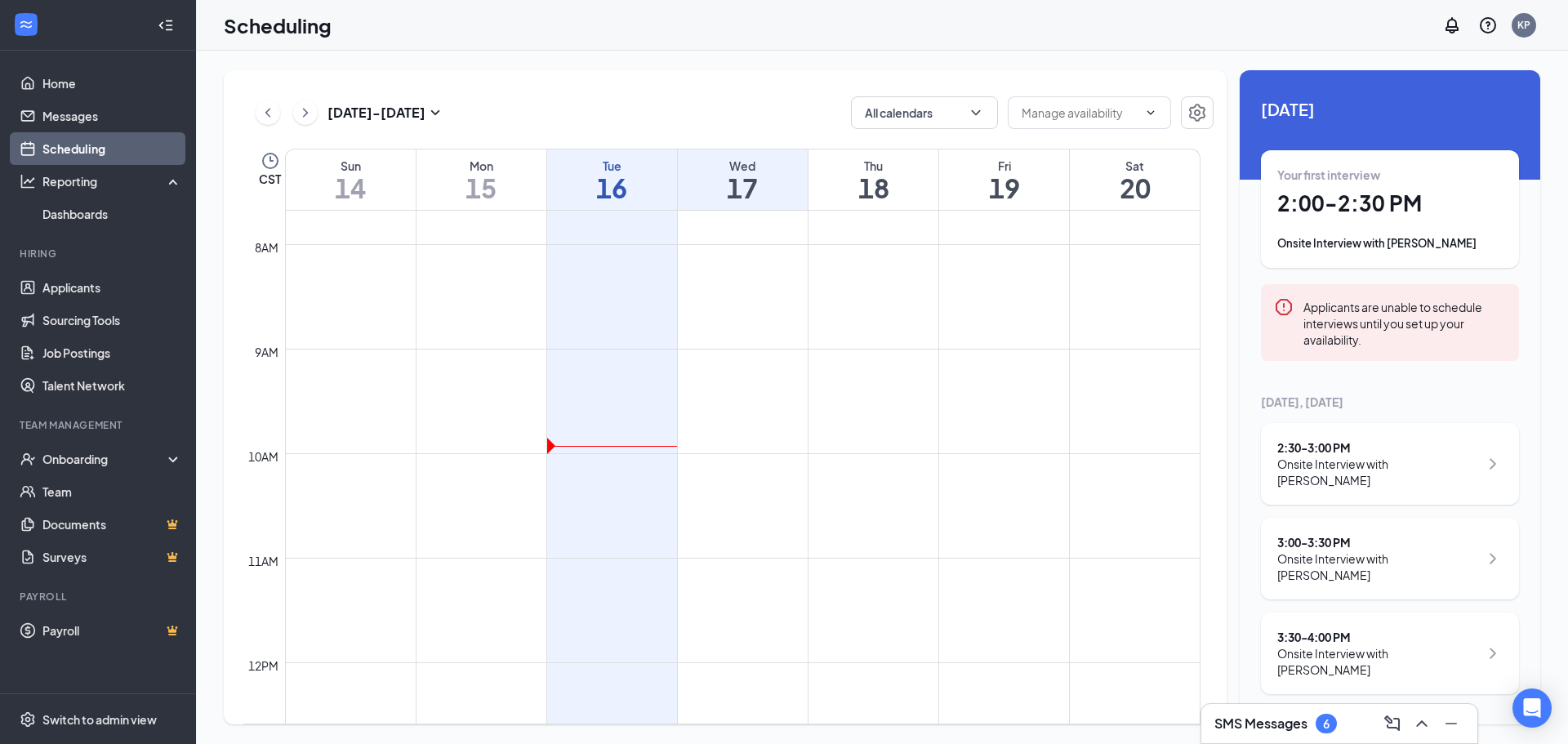
click at [906, 167] on div "Thu" at bounding box center [872, 165] width 130 height 16
click at [561, 182] on h1 "16" at bounding box center [611, 187] width 130 height 28
click at [790, 179] on h1 "17" at bounding box center [742, 187] width 130 height 28
click at [882, 188] on h1 "18" at bounding box center [872, 187] width 130 height 28
click at [961, 180] on h1 "19" at bounding box center [1004, 187] width 130 height 28
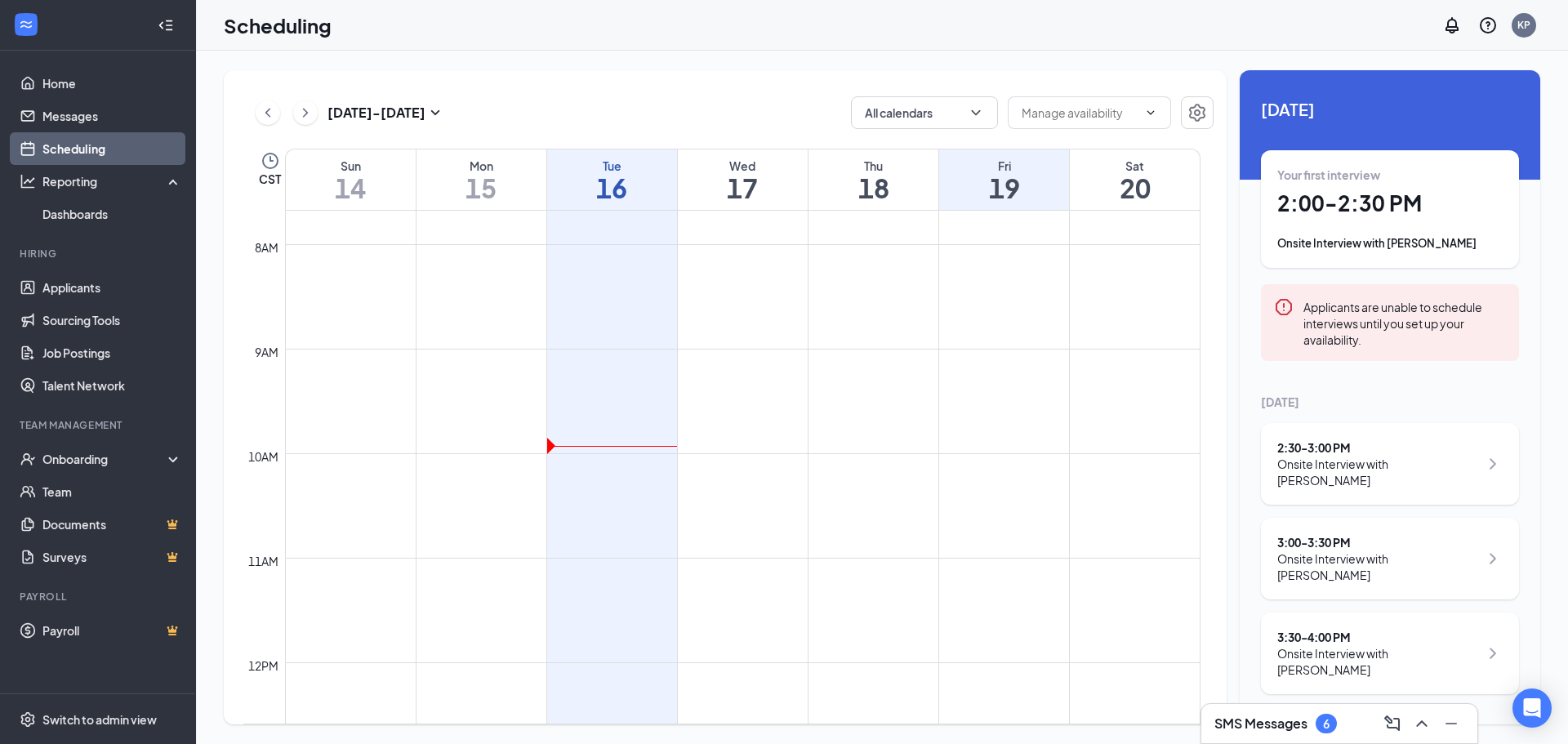
click at [1139, 188] on h1 "20" at bounding box center [1134, 187] width 130 height 28
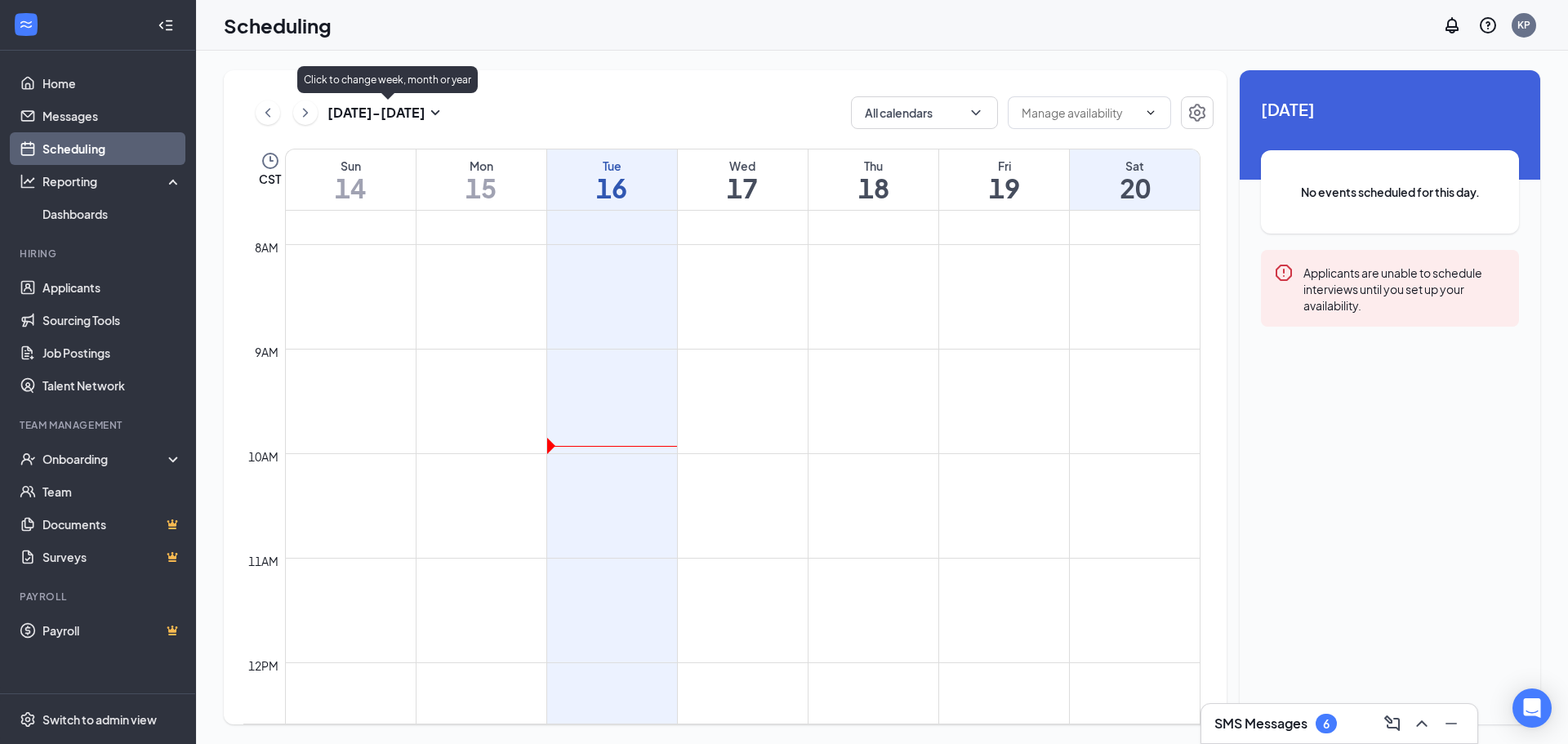
click at [439, 108] on icon "SmallChevronDown" at bounding box center [435, 112] width 19 height 19
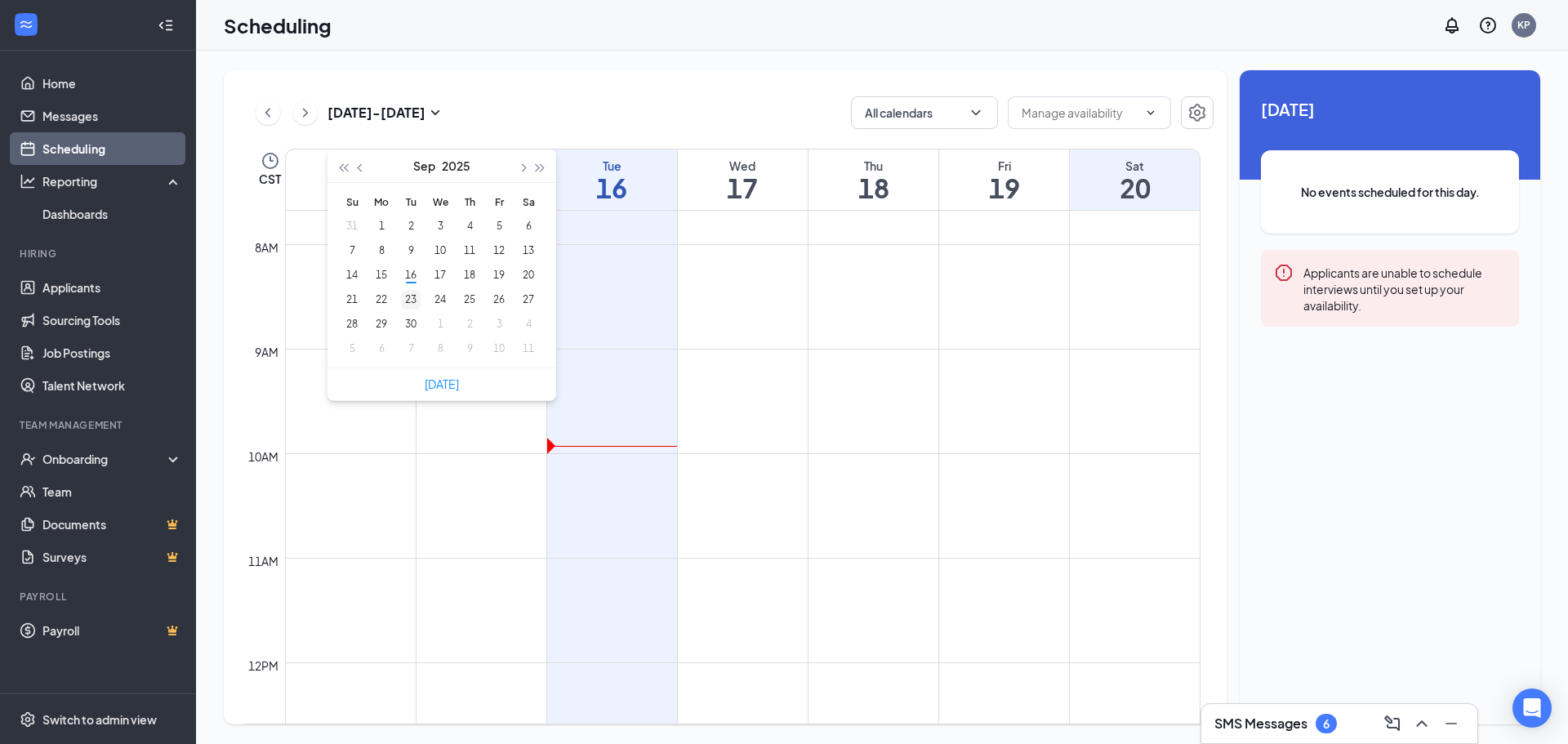
click at [416, 295] on div "23" at bounding box center [411, 300] width 19 height 19
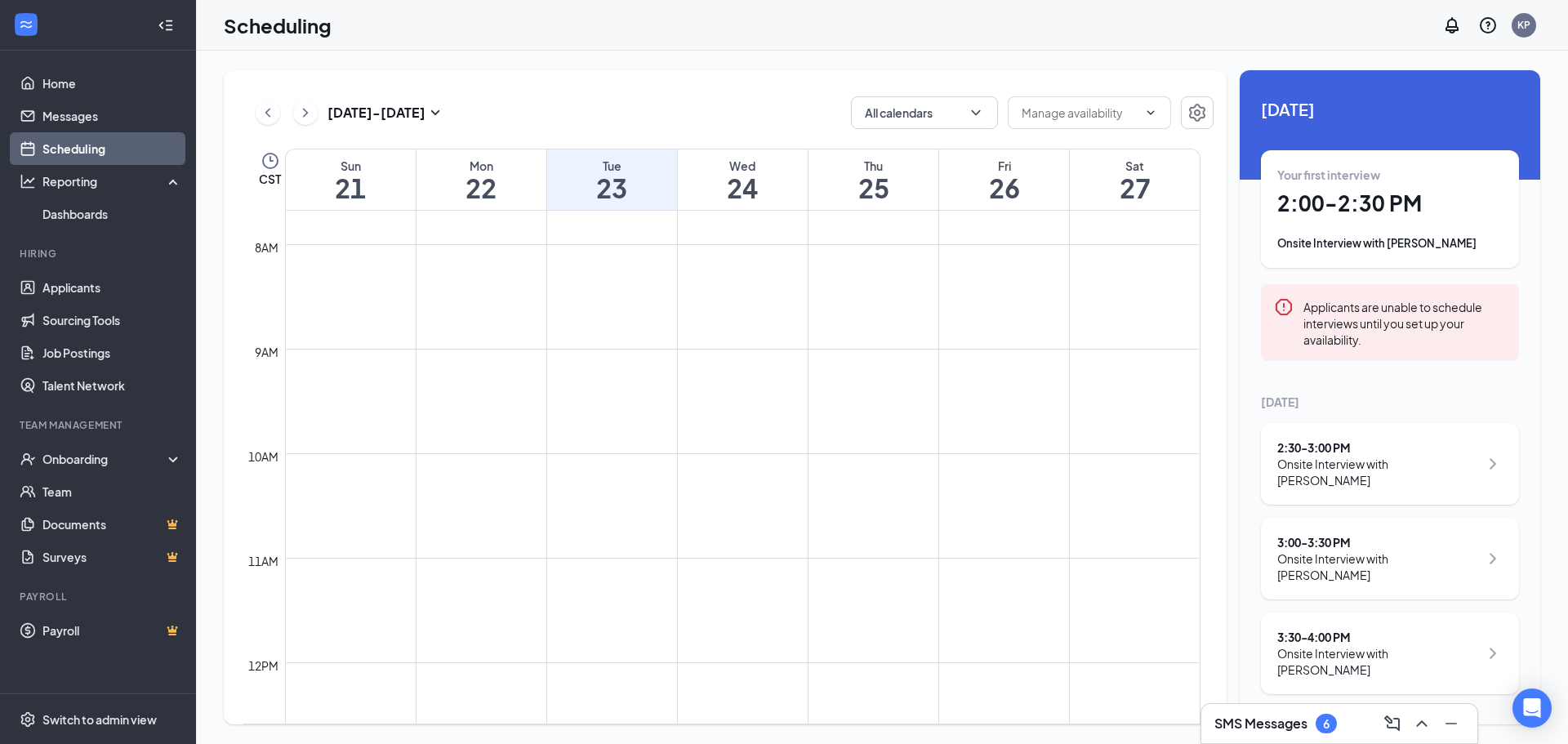
click at [421, 114] on h3 "[DATE] - [DATE]" at bounding box center [376, 112] width 98 height 18
type input "[DATE]"
click at [414, 325] on div "30" at bounding box center [411, 324] width 19 height 19
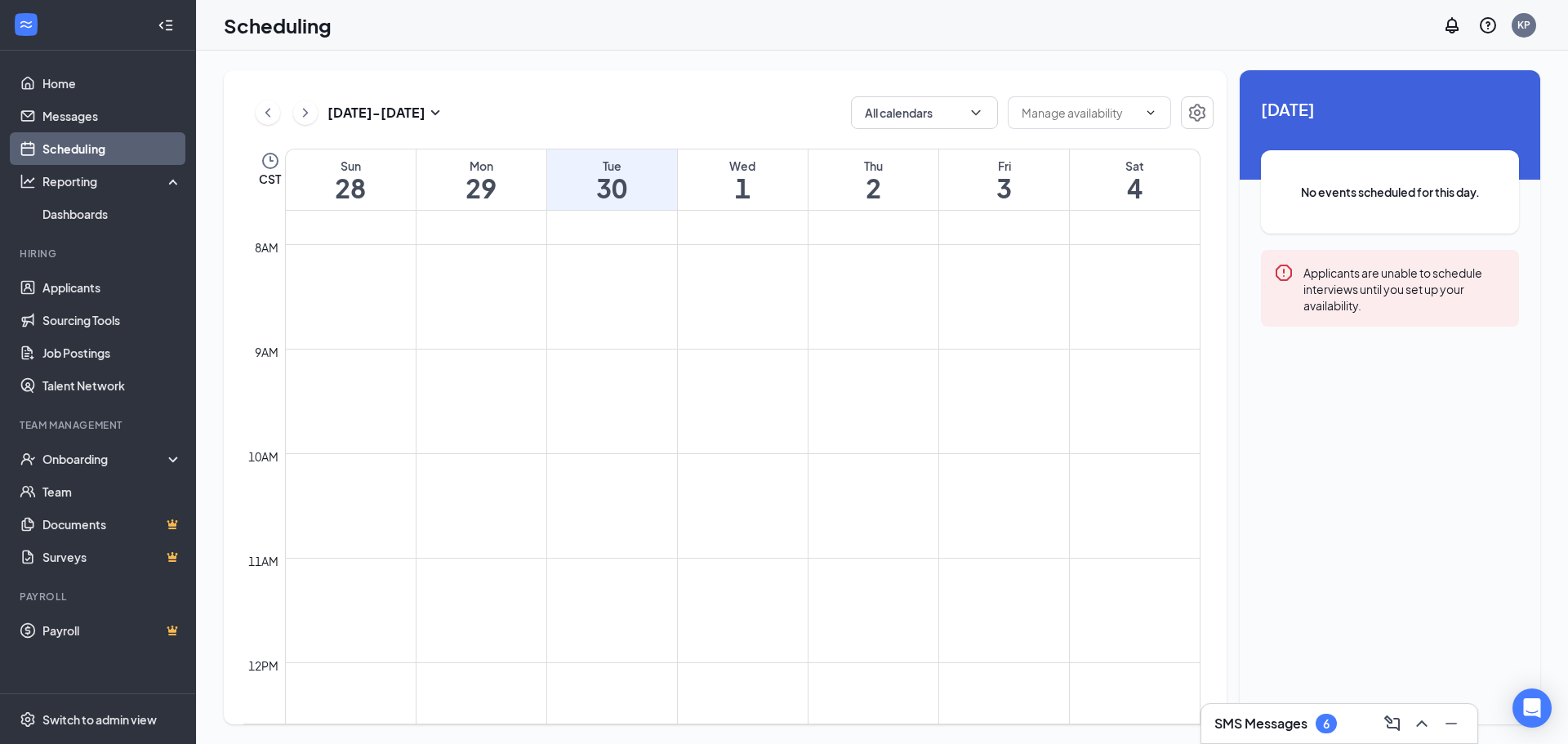
click at [737, 189] on h1 "1" at bounding box center [742, 187] width 130 height 28
click at [598, 178] on h1 "30" at bounding box center [611, 187] width 130 height 28
click at [471, 190] on h1 "29" at bounding box center [481, 187] width 130 height 28
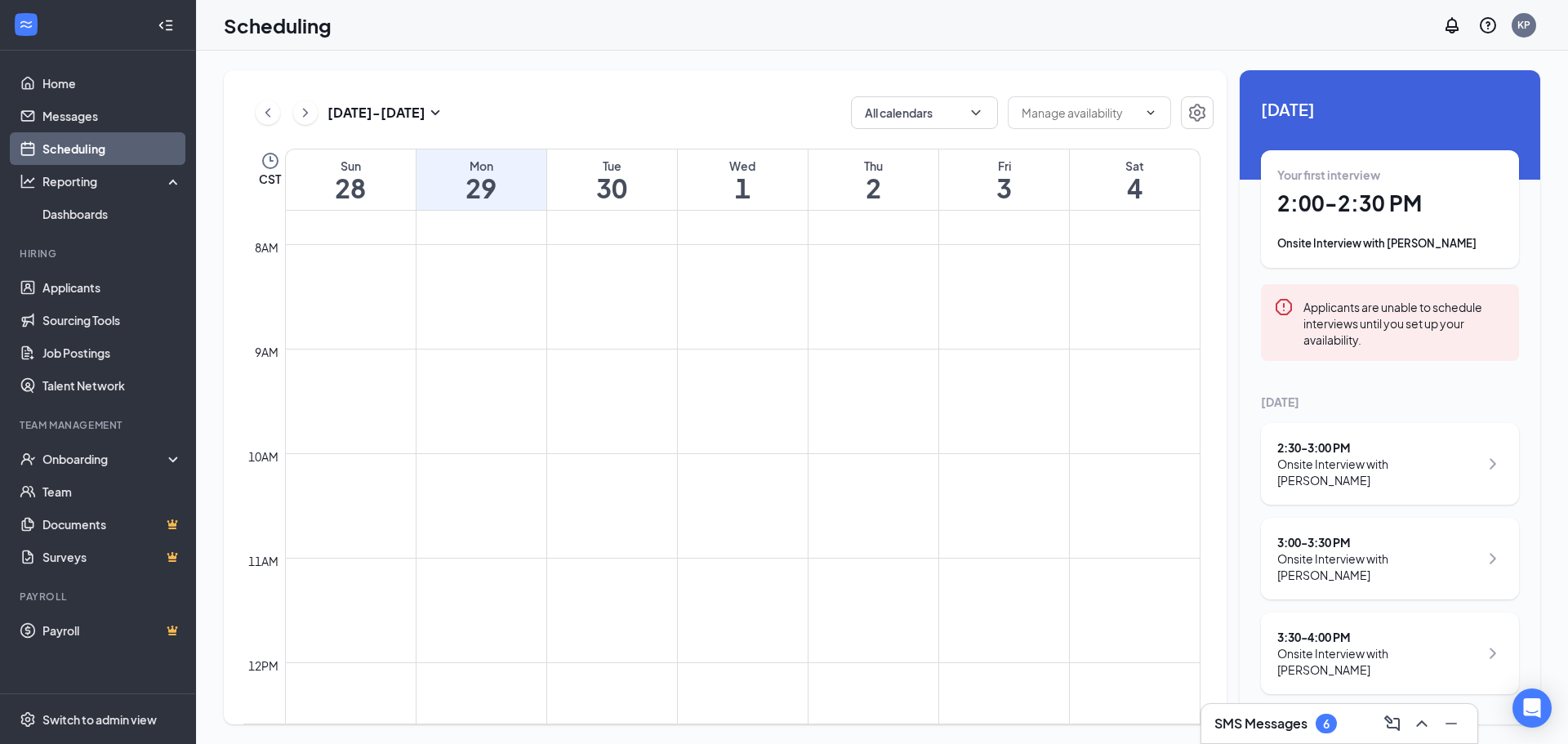
click at [606, 189] on h1 "30" at bounding box center [611, 187] width 130 height 28
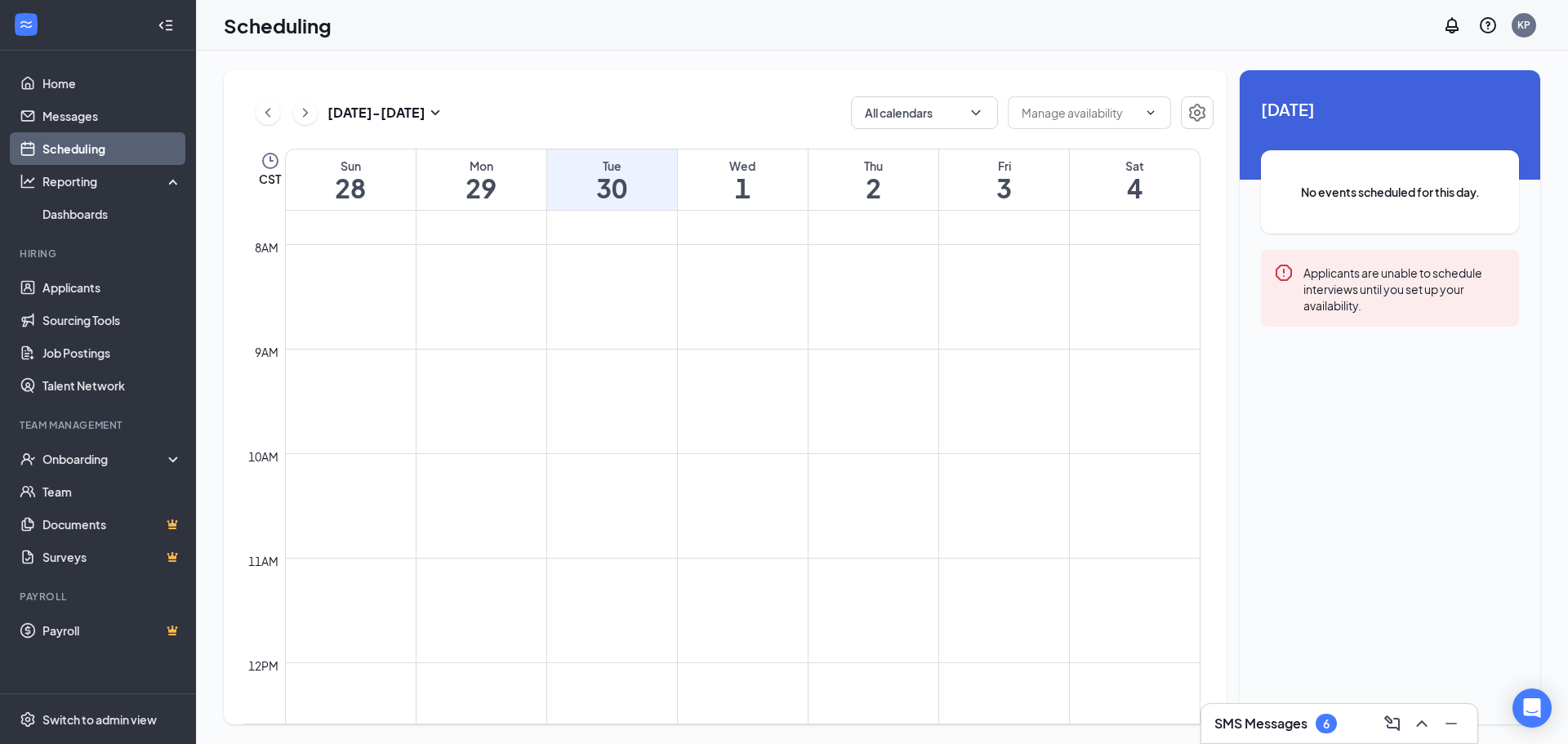
click at [753, 189] on h1 "1" at bounding box center [742, 187] width 130 height 28
click at [651, 163] on div "Tue" at bounding box center [611, 165] width 130 height 16
click at [800, 179] on h1 "1" at bounding box center [742, 187] width 130 height 28
click at [1247, 709] on div "SMS Messages 6" at bounding box center [1340, 724] width 276 height 39
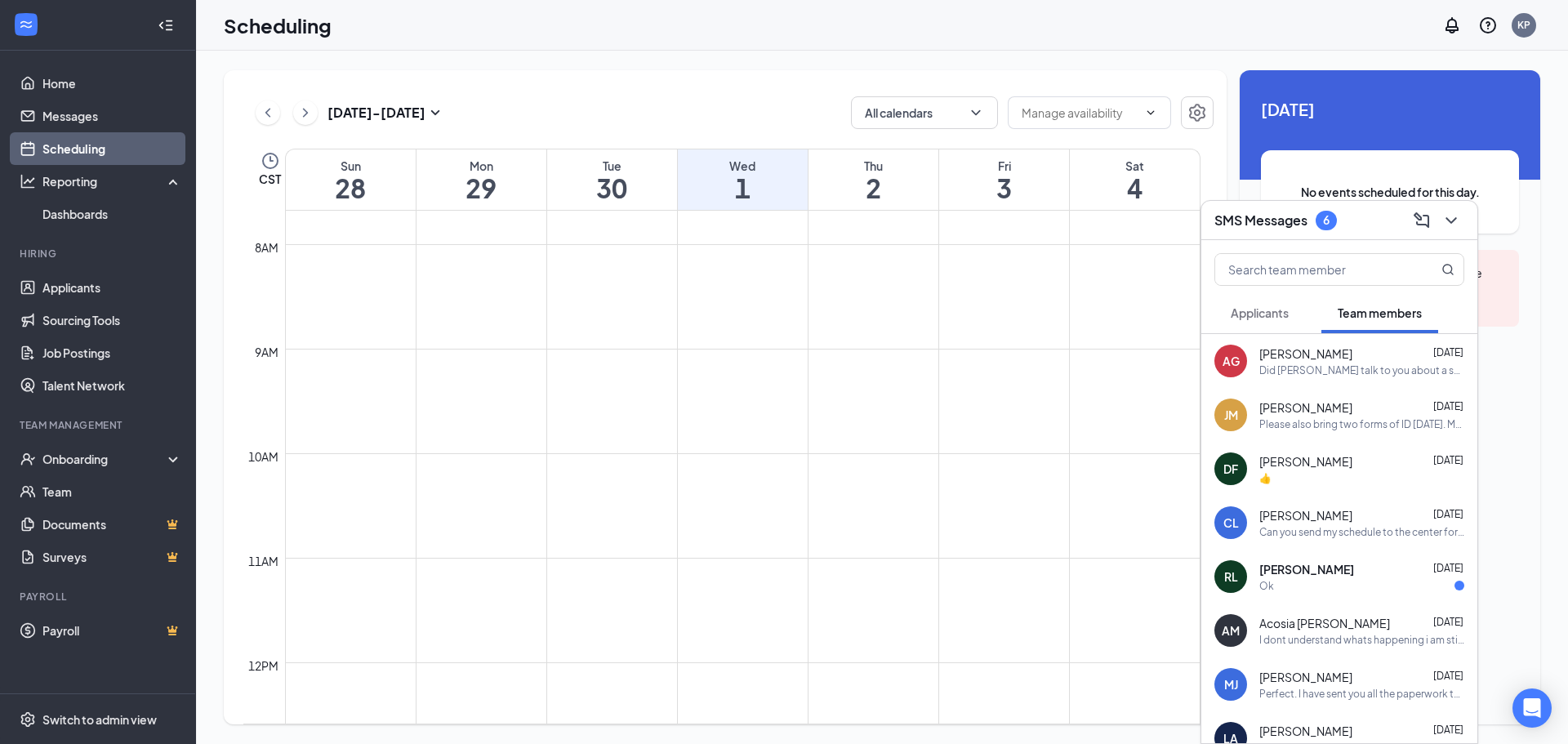
click at [666, 176] on h1 "30" at bounding box center [611, 187] width 130 height 28
click at [748, 188] on h1 "1" at bounding box center [742, 187] width 130 height 28
click at [1459, 212] on icon "ChevronDown" at bounding box center [1451, 221] width 19 height 19
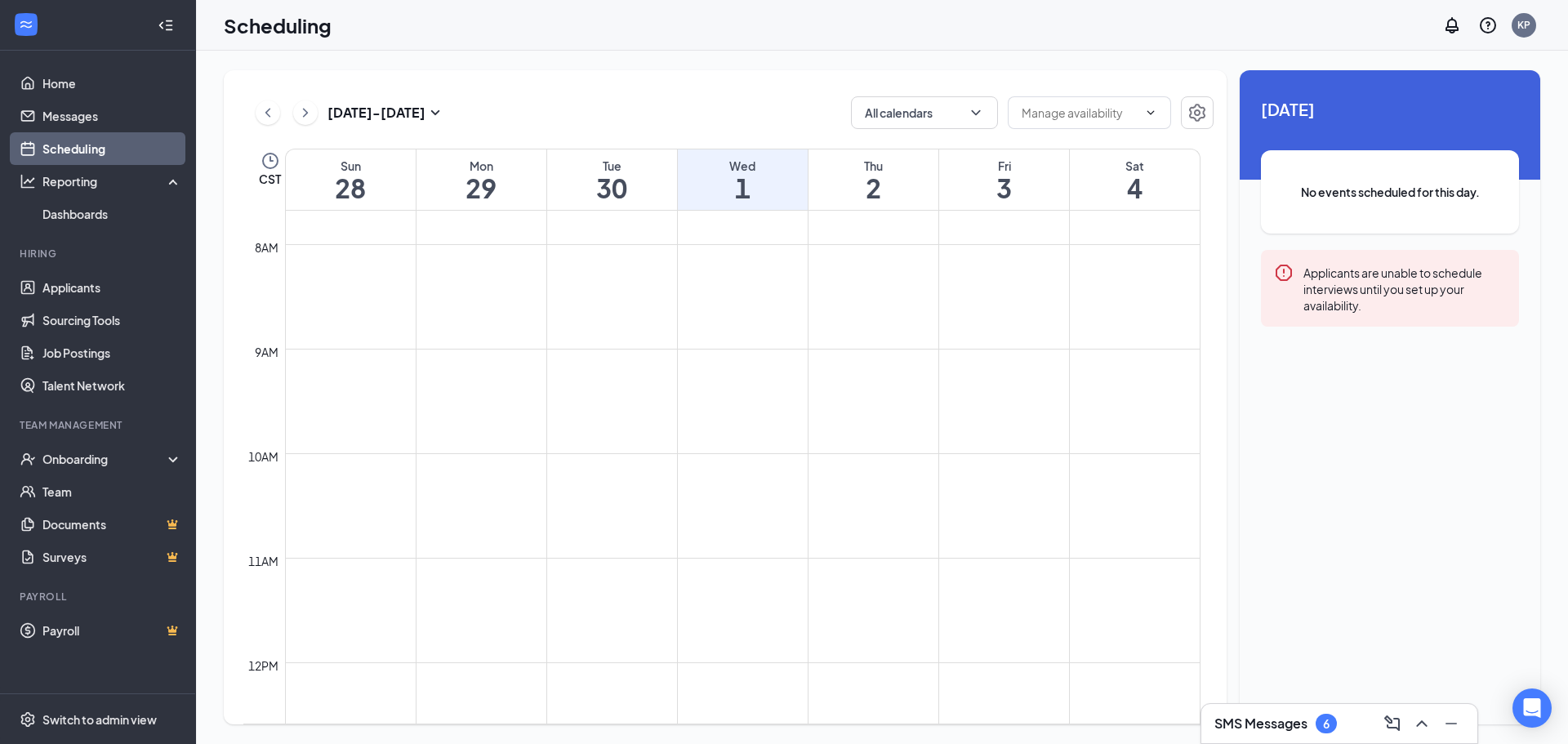
click at [86, 147] on link "Scheduling" at bounding box center [112, 149] width 140 height 33
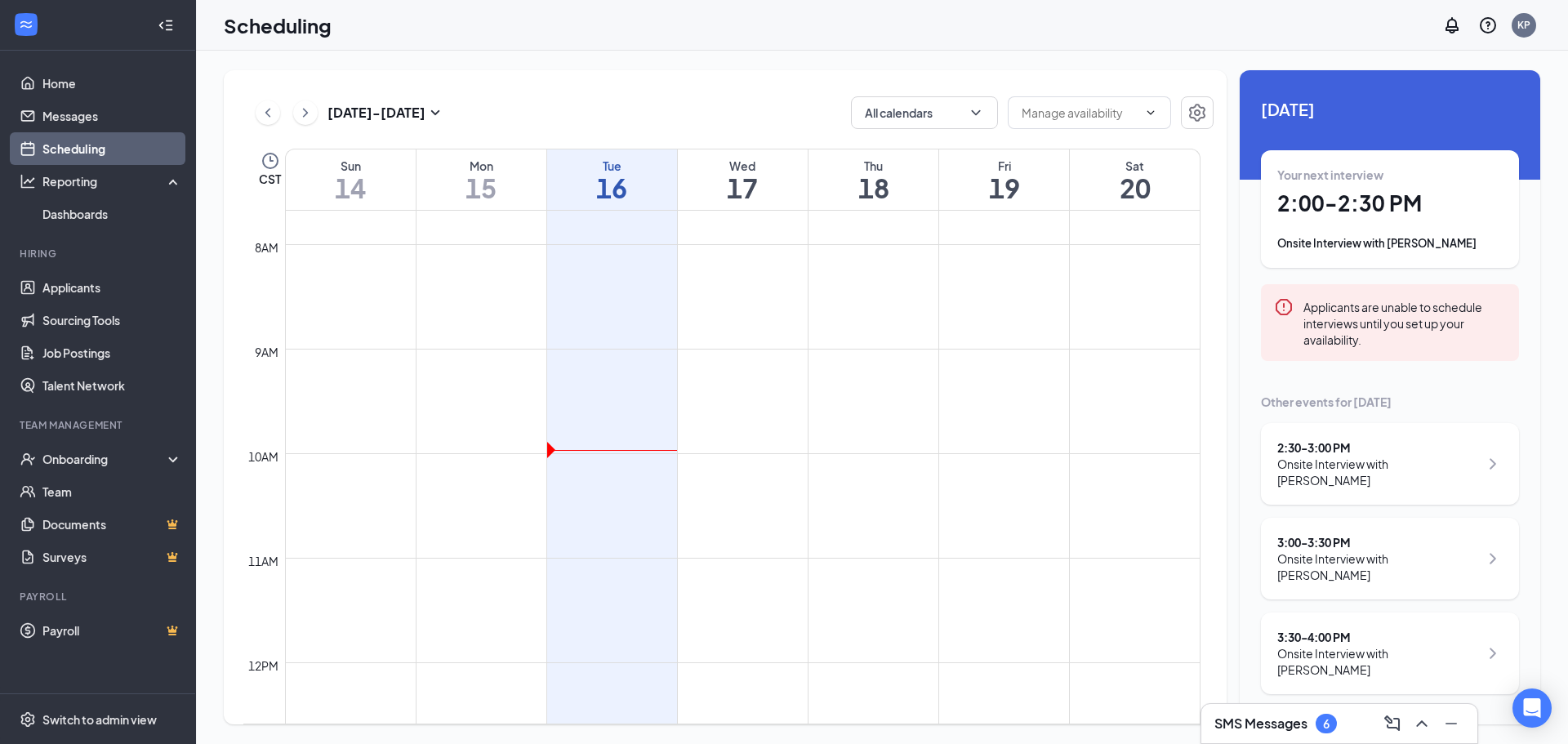
click at [86, 147] on link "Scheduling" at bounding box center [112, 149] width 140 height 33
click at [271, 112] on icon "ChevronLeft" at bounding box center [268, 112] width 16 height 19
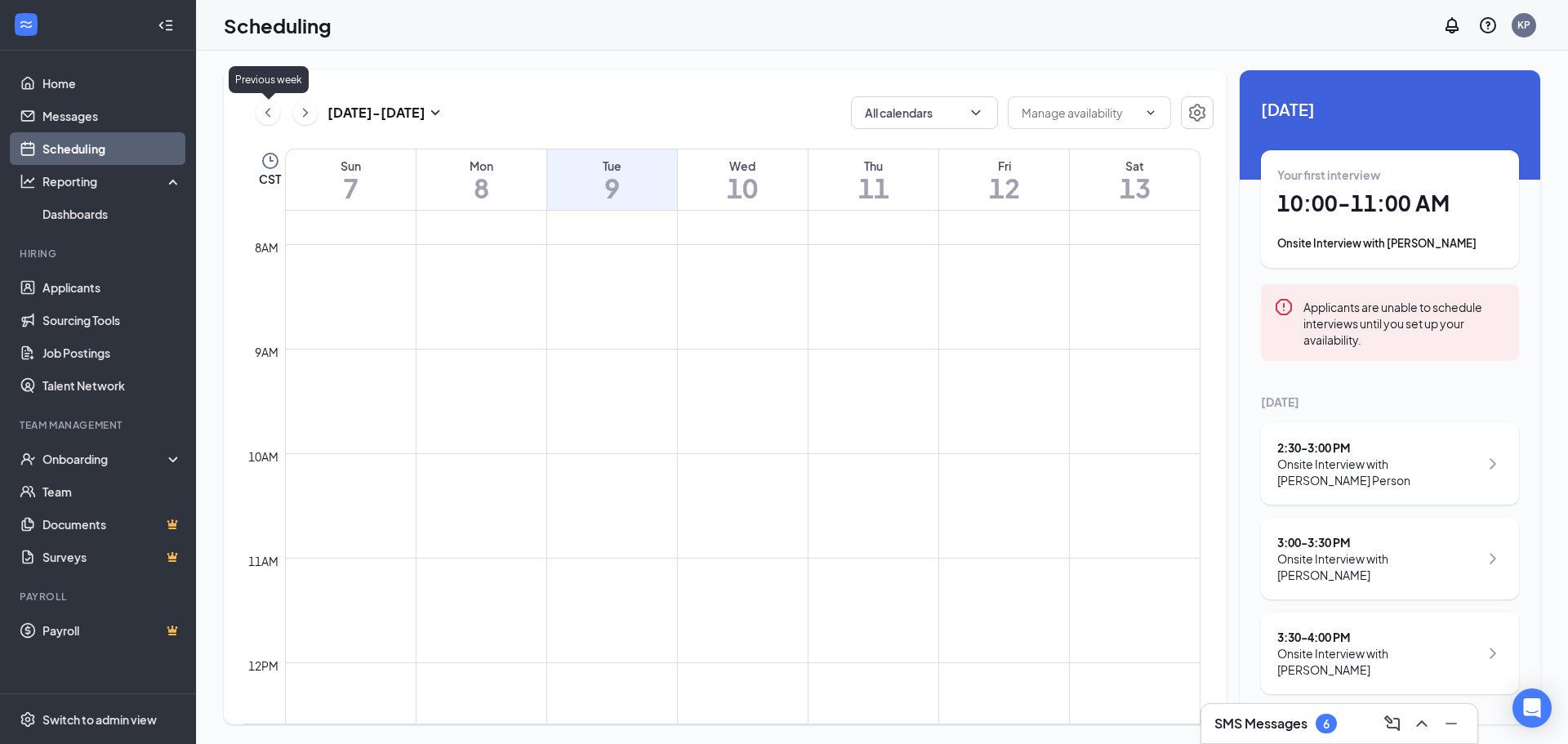
click at [271, 112] on icon "ChevronLeft" at bounding box center [268, 112] width 16 height 19
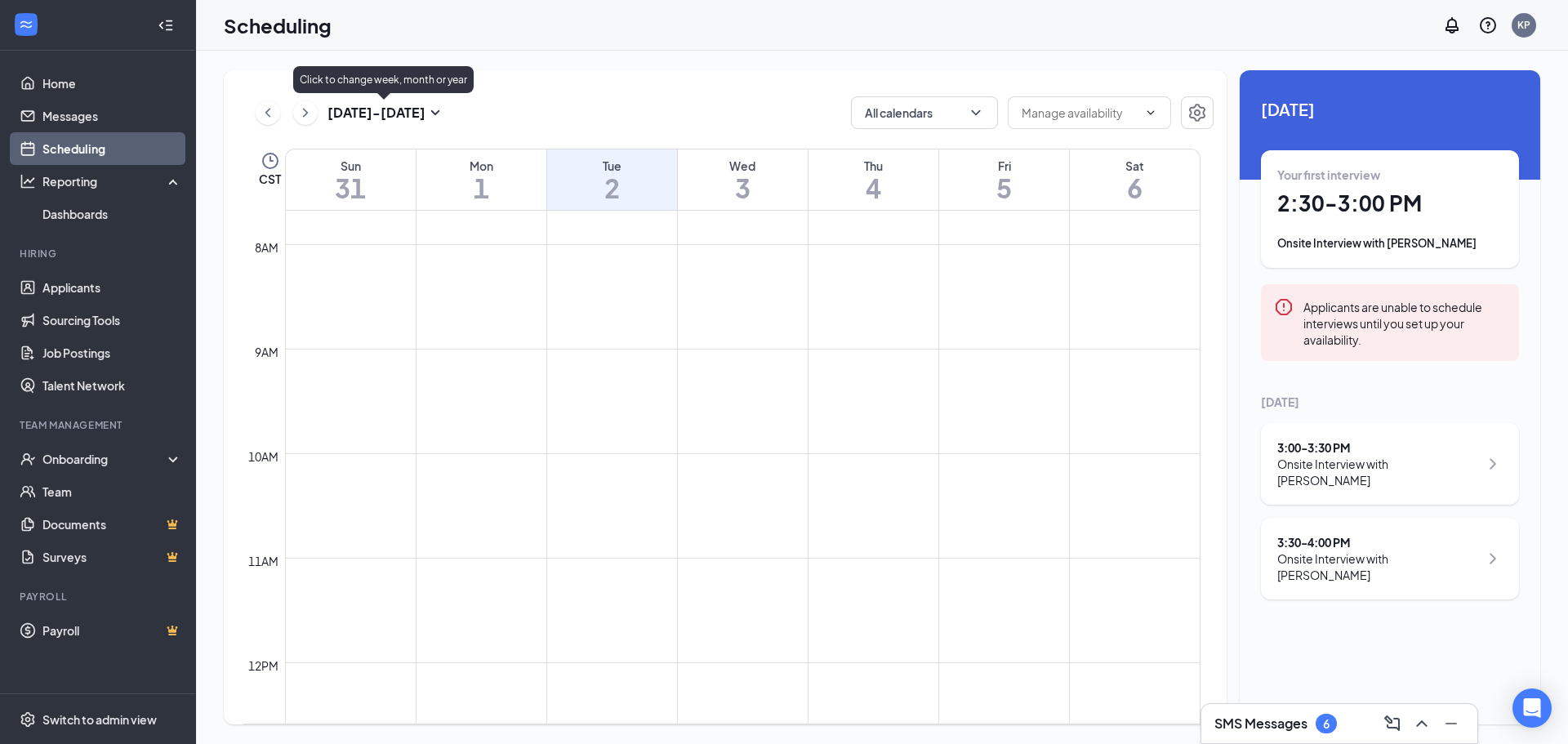
click at [310, 108] on icon "ChevronRight" at bounding box center [305, 112] width 16 height 19
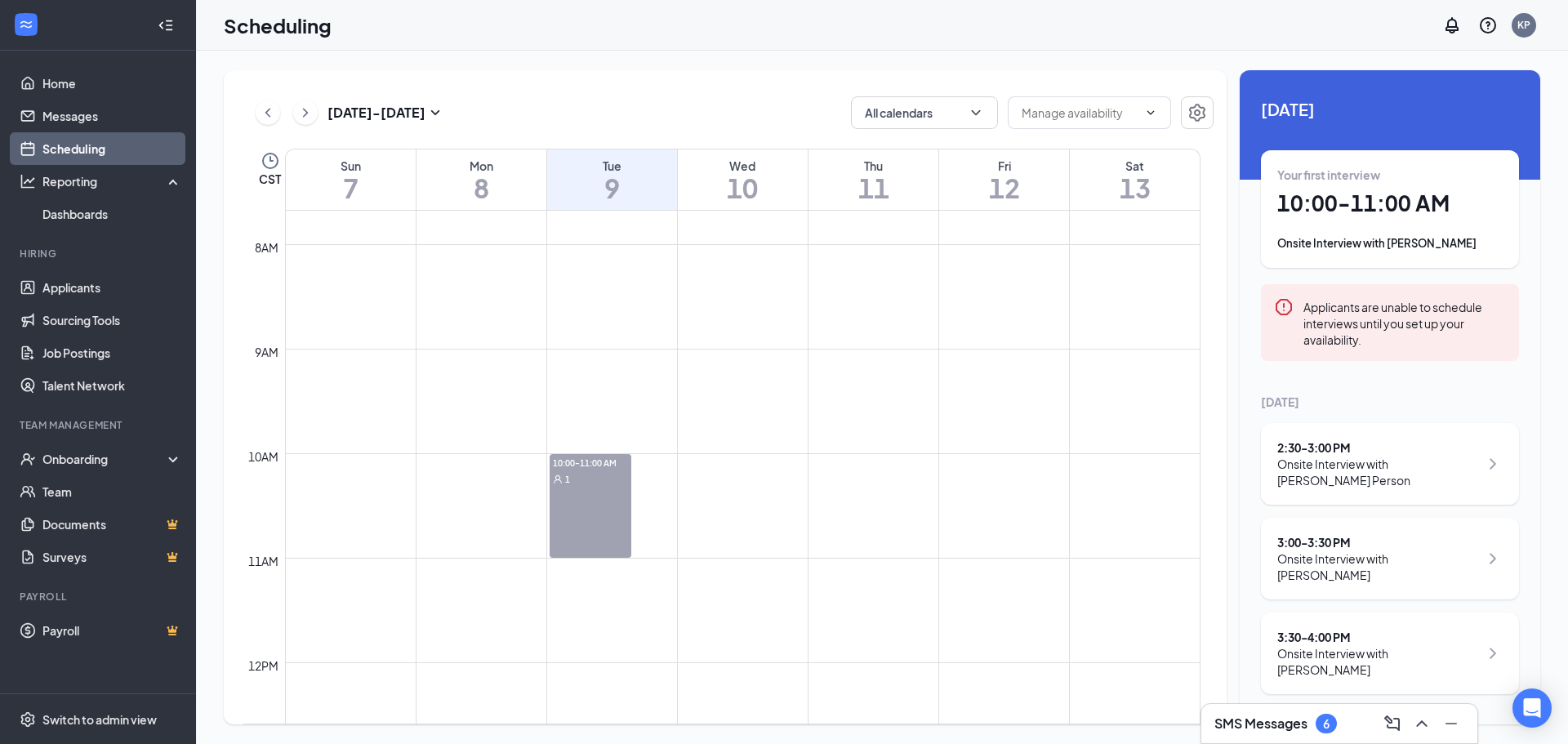
click at [654, 468] on div "10:00-11:00 AM 1" at bounding box center [611, 506] width 123 height 104
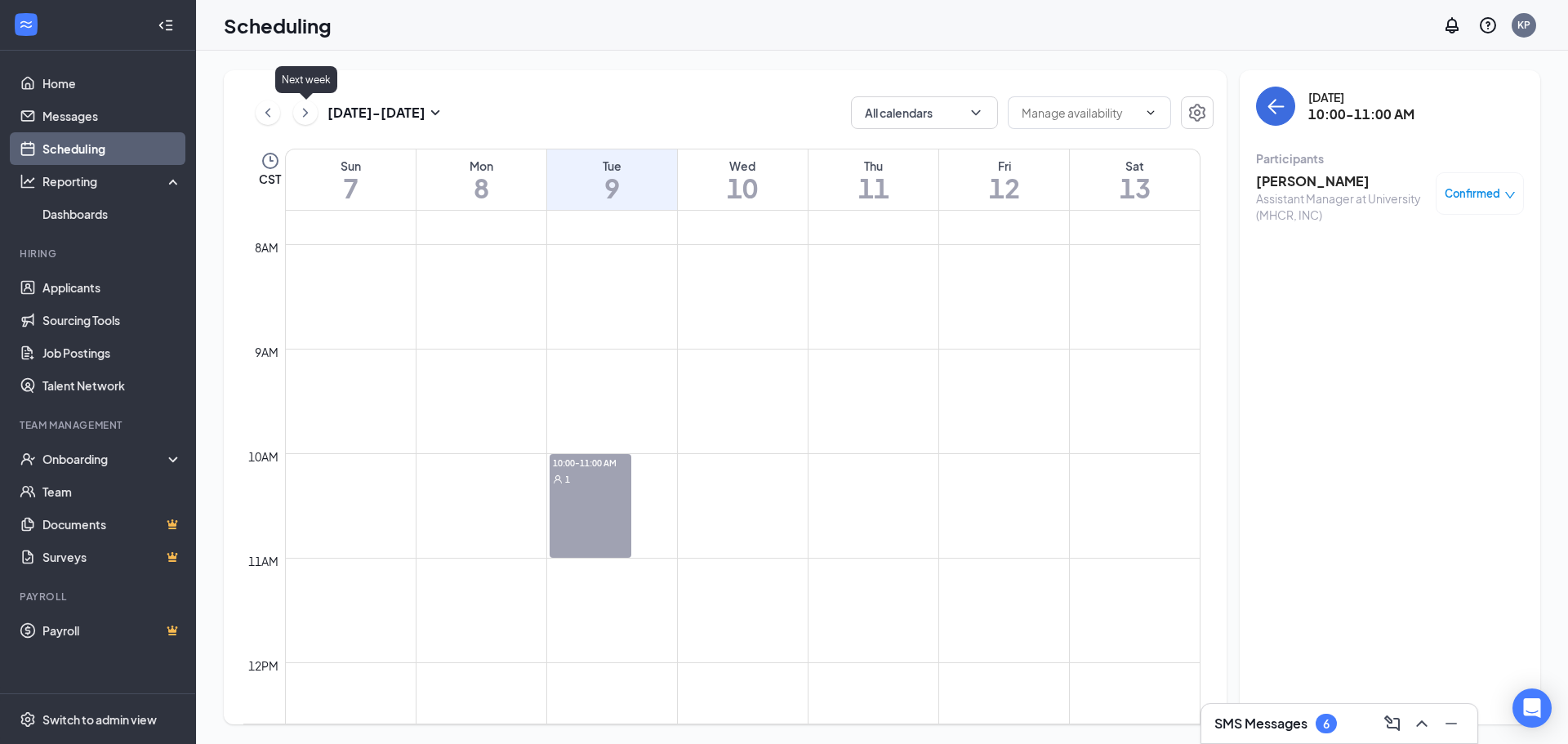
click at [301, 107] on icon "ChevronRight" at bounding box center [305, 112] width 16 height 19
